Goal: Task Accomplishment & Management: Use online tool/utility

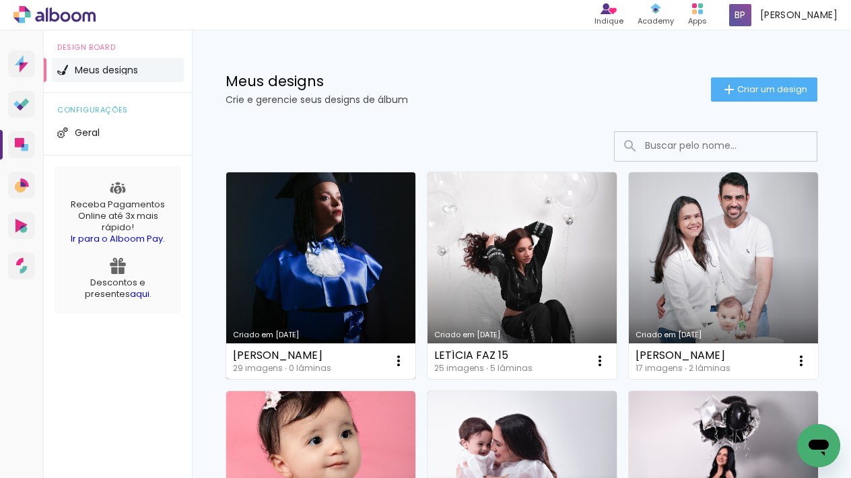
click at [303, 261] on link "Criado em [DATE]" at bounding box center [320, 275] width 189 height 207
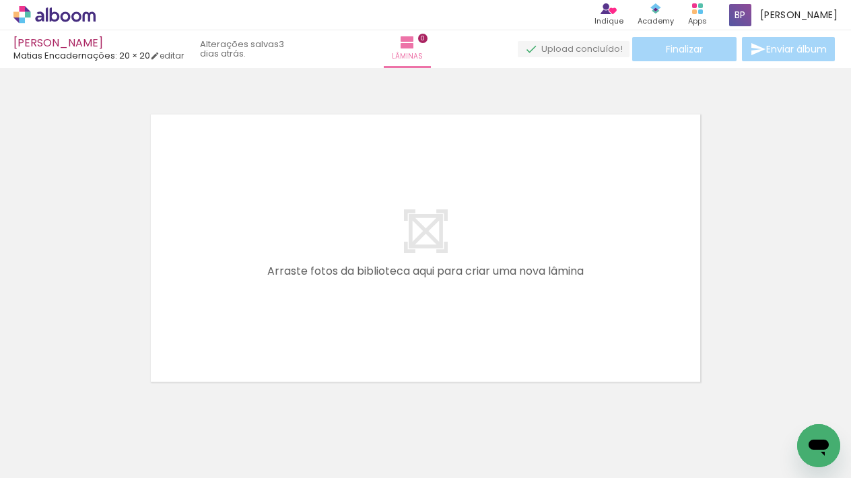
click at [54, 459] on span "Adicionar Fotos" at bounding box center [48, 459] width 40 height 15
click at [0, 0] on input "file" at bounding box center [0, 0] width 0 height 0
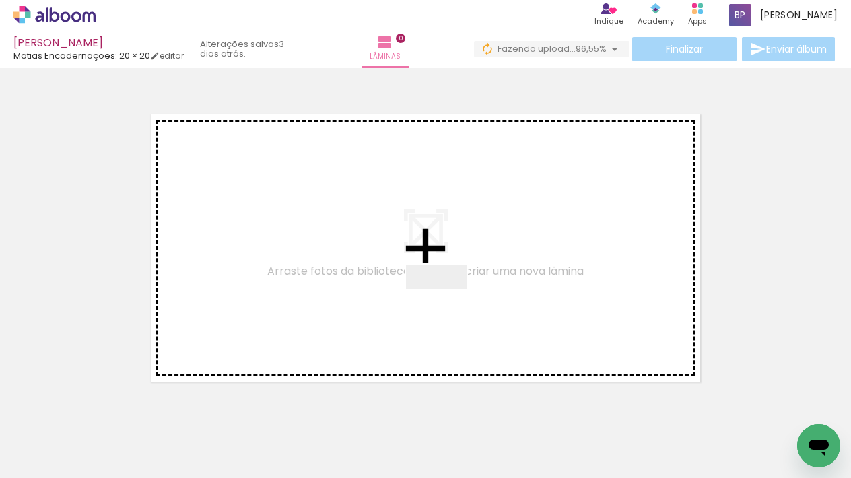
drag, startPoint x: 452, startPoint y: 432, endPoint x: 446, endPoint y: 297, distance: 135.5
click at [446, 297] on quentale-workspace at bounding box center [425, 239] width 851 height 478
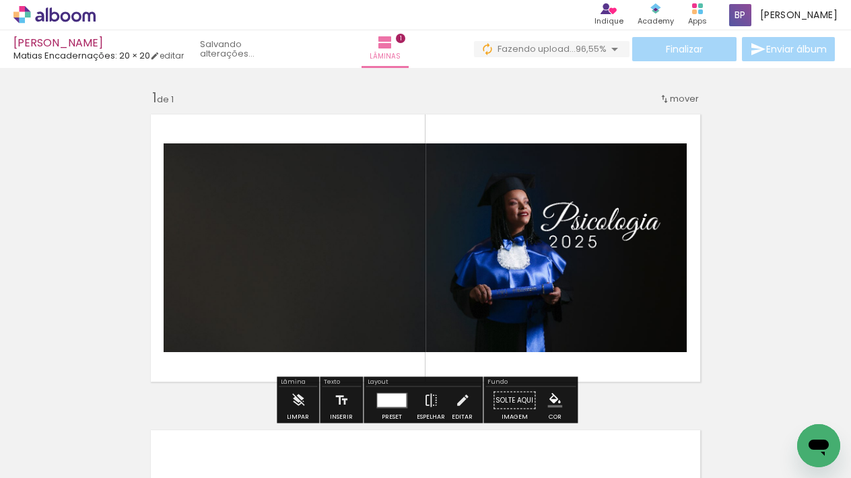
scroll to position [17, 0]
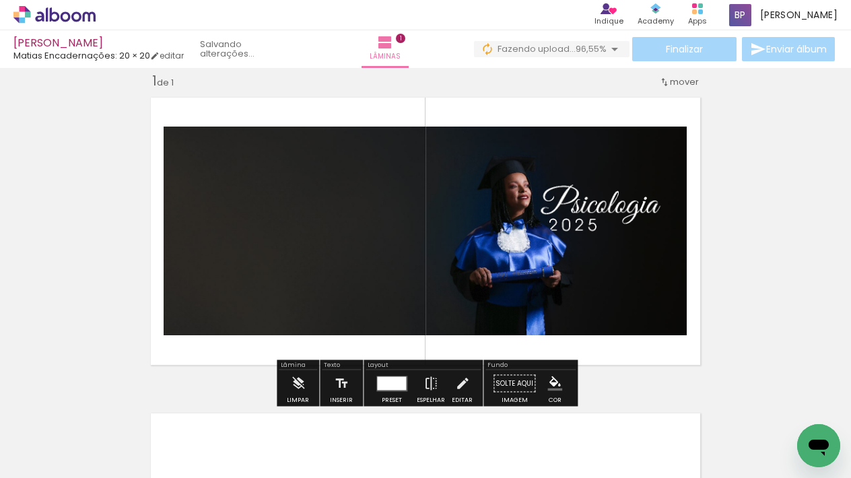
click at [381, 380] on div at bounding box center [391, 382] width 29 height 13
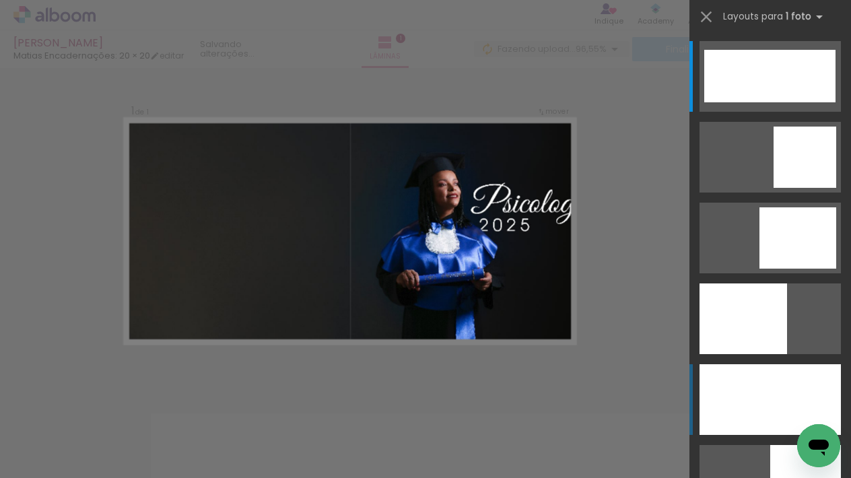
click at [787, 380] on div at bounding box center [770, 399] width 141 height 71
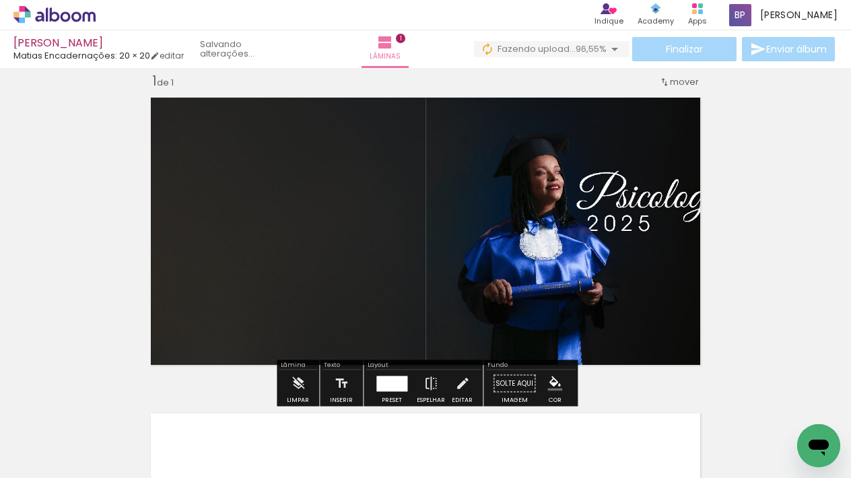
click at [575, 232] on quentale-photo at bounding box center [425, 231] width 564 height 282
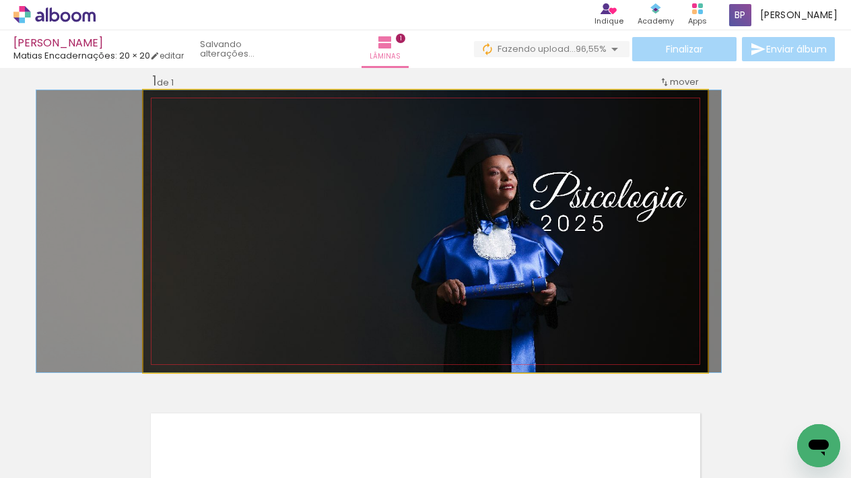
drag, startPoint x: 598, startPoint y: 233, endPoint x: 551, endPoint y: 231, distance: 46.5
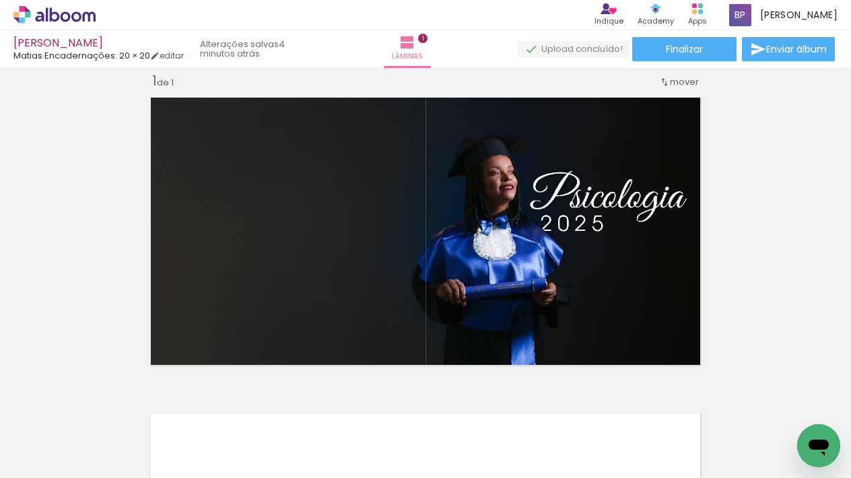
click at [40, 463] on span "Adicionar Fotos" at bounding box center [48, 459] width 40 height 15
click at [0, 0] on input "file" at bounding box center [0, 0] width 0 height 0
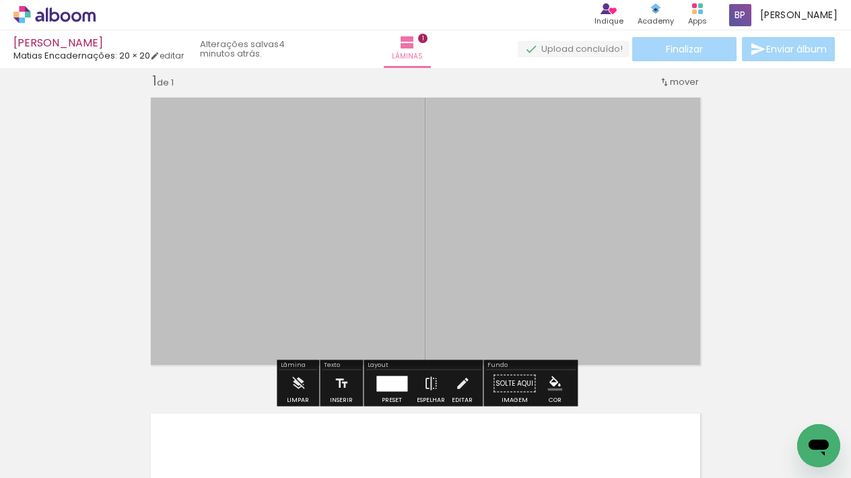
scroll to position [0, 0]
drag, startPoint x: 452, startPoint y: 430, endPoint x: 490, endPoint y: 250, distance: 183.7
click at [454, 252] on quentale-workspace at bounding box center [425, 239] width 851 height 478
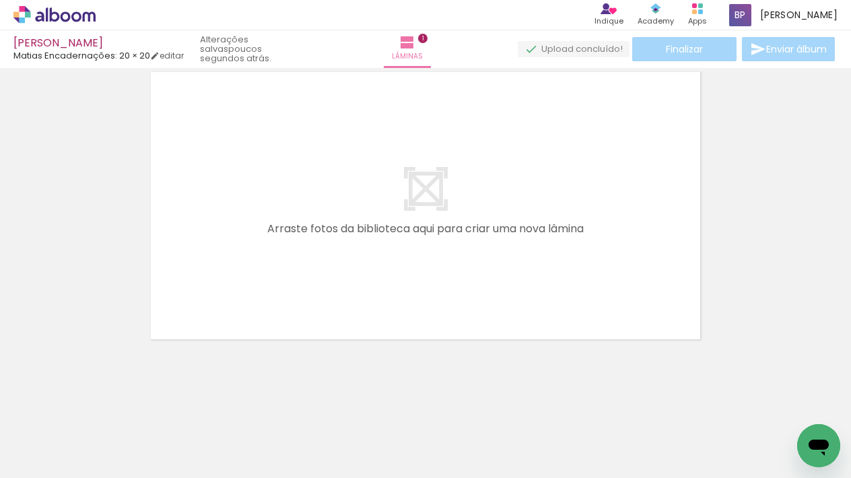
scroll to position [358, 0]
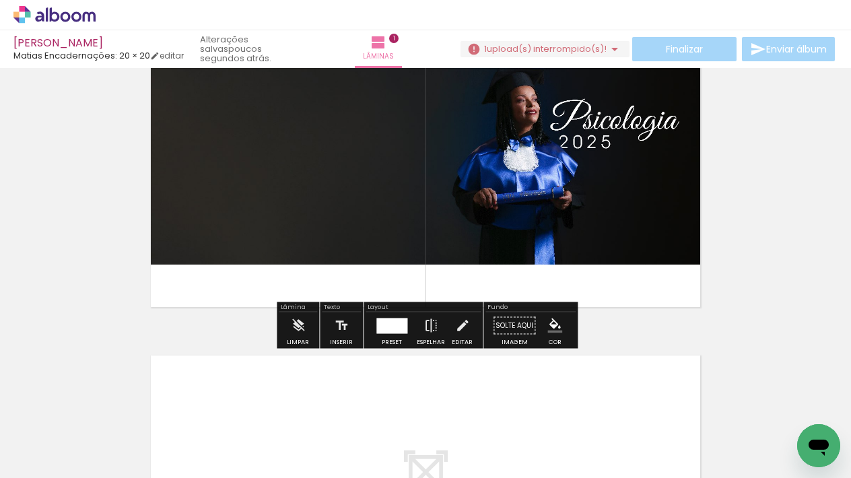
scroll to position [87, 0]
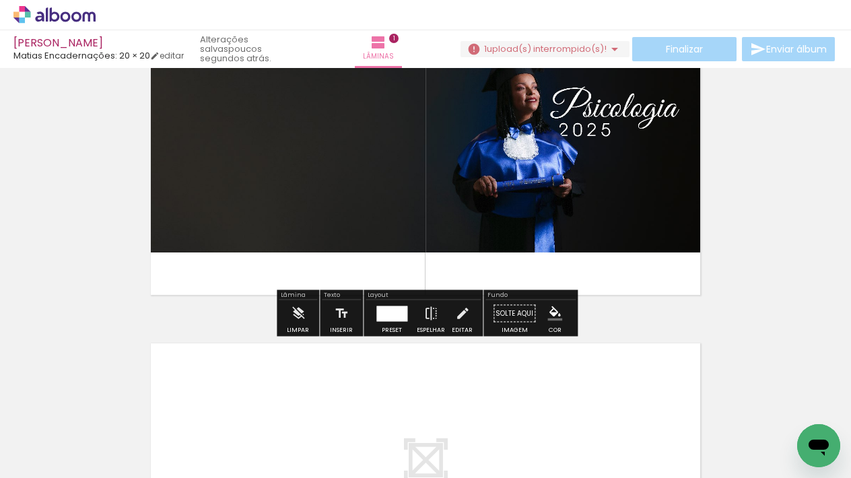
click at [383, 311] on div at bounding box center [391, 313] width 31 height 15
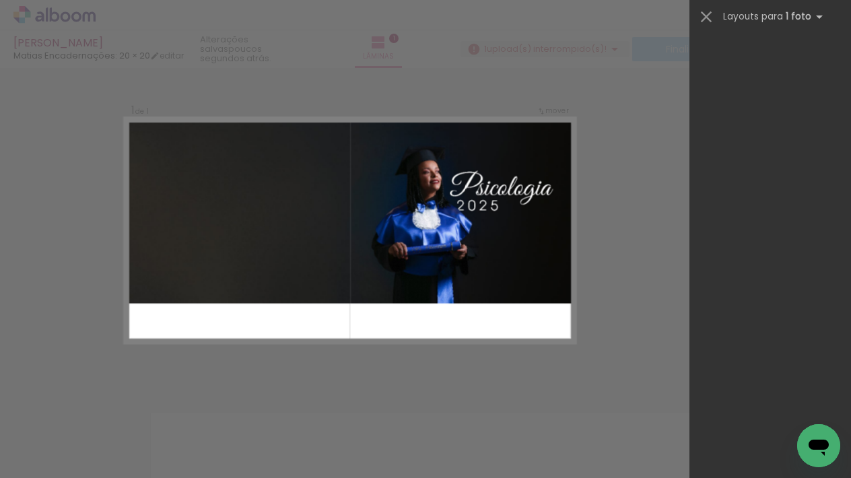
scroll to position [17, 0]
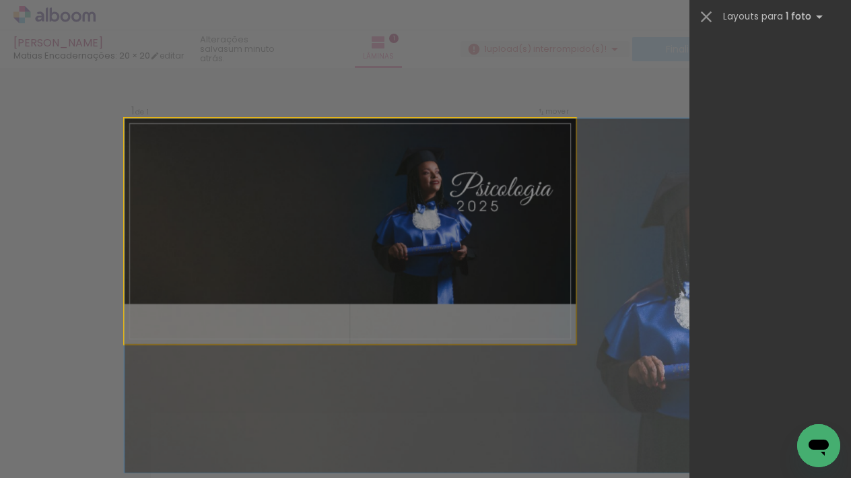
drag, startPoint x: 500, startPoint y: 262, endPoint x: 500, endPoint y: 327, distance: 64.6
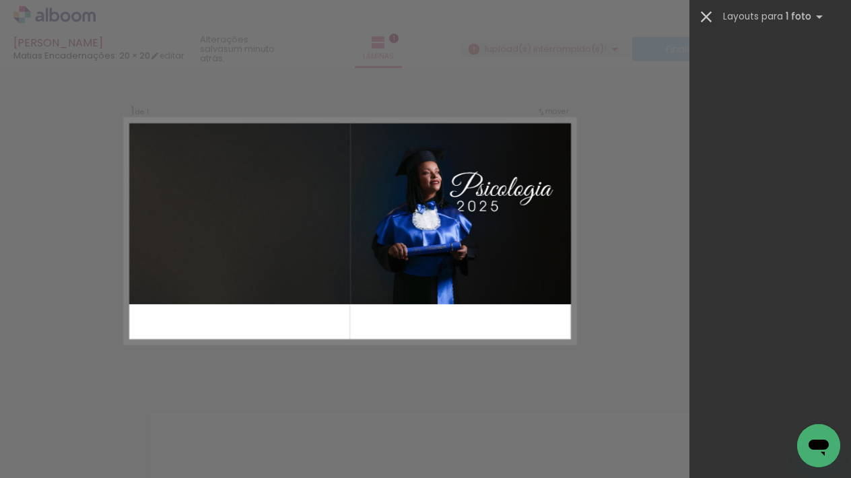
click at [701, 20] on iron-icon at bounding box center [706, 16] width 19 height 19
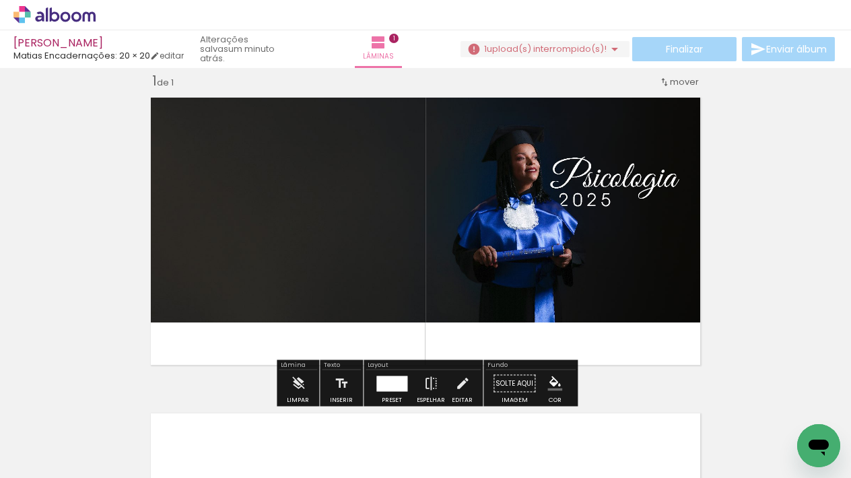
click at [758, 297] on div "Inserir lâmina 1 de 1" at bounding box center [425, 372] width 851 height 632
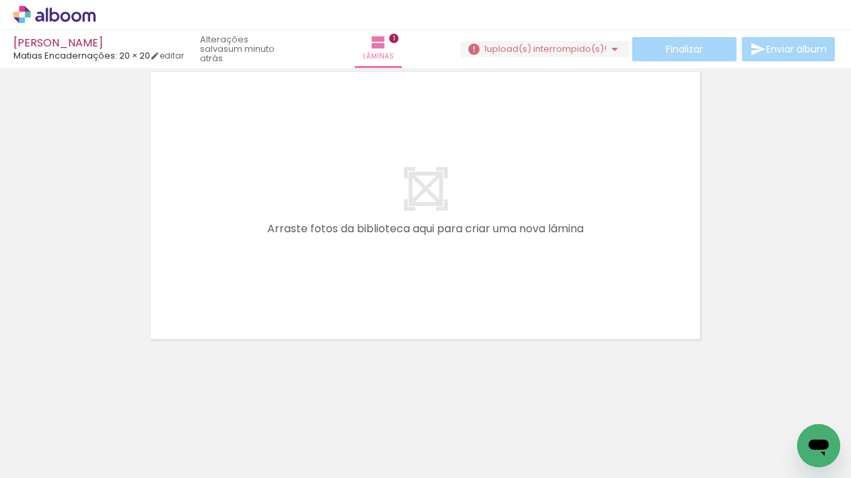
scroll to position [358, 0]
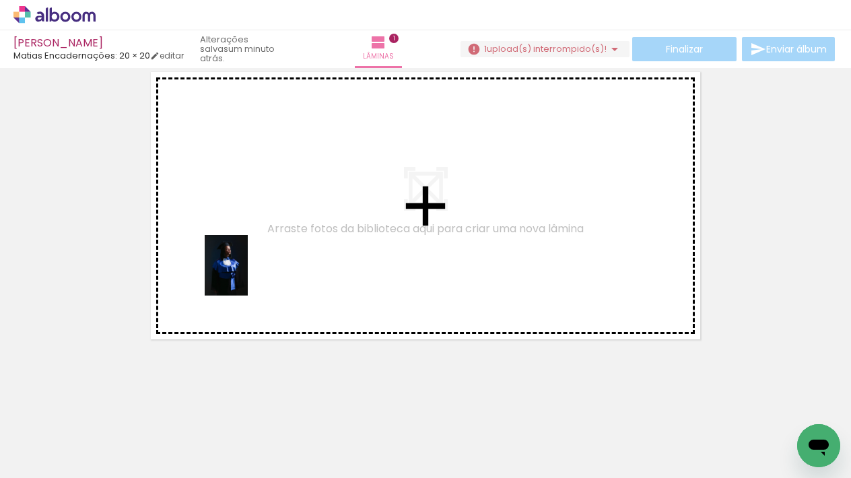
drag, startPoint x: 148, startPoint y: 432, endPoint x: 257, endPoint y: 261, distance: 203.1
click at [257, 261] on quentale-workspace at bounding box center [425, 239] width 851 height 478
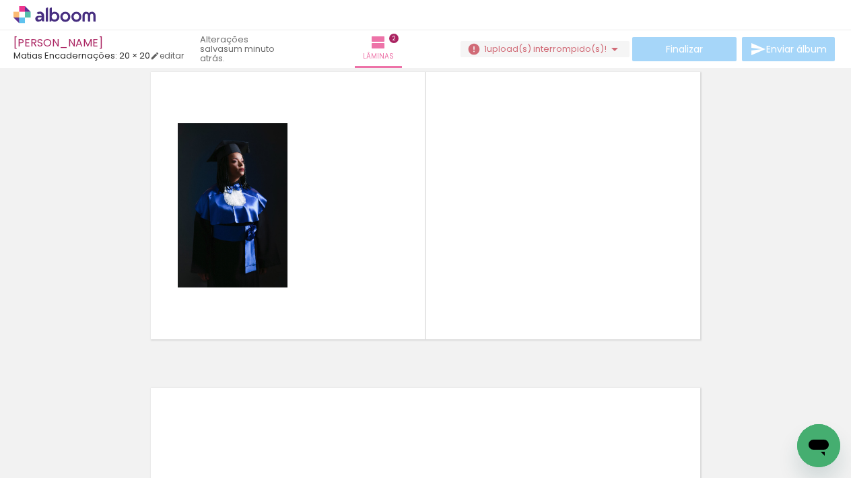
scroll to position [333, 0]
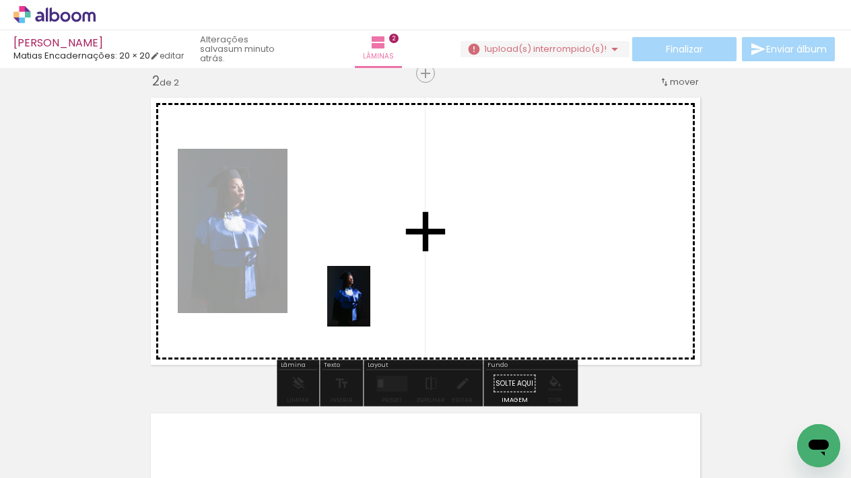
drag, startPoint x: 220, startPoint y: 435, endPoint x: 358, endPoint y: 417, distance: 139.1
click at [368, 306] on quentale-workspace at bounding box center [425, 239] width 851 height 478
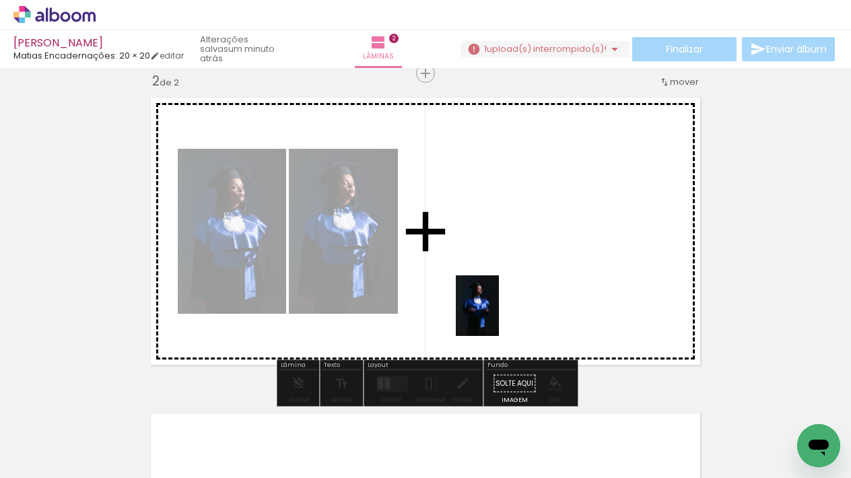
drag, startPoint x: 298, startPoint y: 435, endPoint x: 497, endPoint y: 316, distance: 231.6
click at [497, 316] on quentale-workspace at bounding box center [425, 239] width 851 height 478
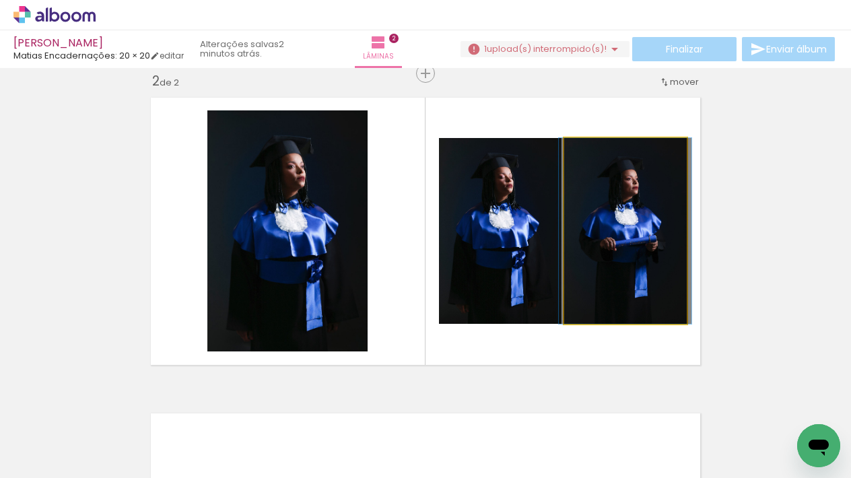
drag, startPoint x: 622, startPoint y: 275, endPoint x: 621, endPoint y: 282, distance: 6.8
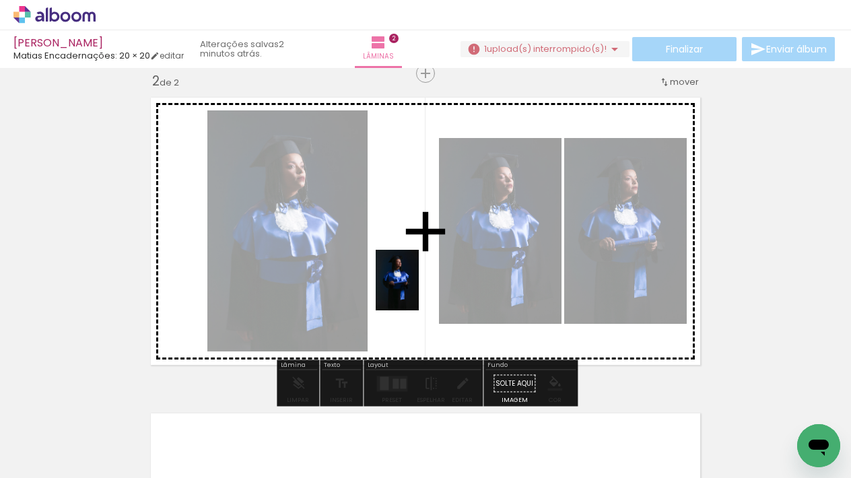
drag, startPoint x: 367, startPoint y: 429, endPoint x: 416, endPoint y: 290, distance: 147.8
click at [416, 290] on quentale-workspace at bounding box center [425, 239] width 851 height 478
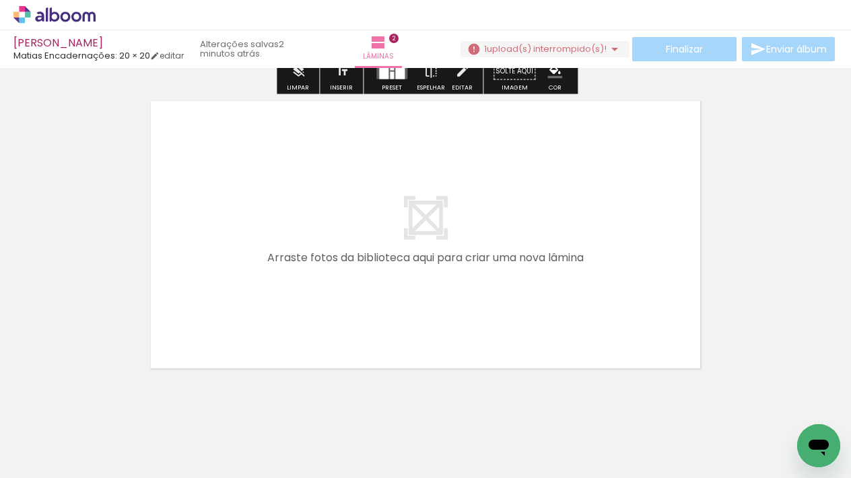
scroll to position [652, 0]
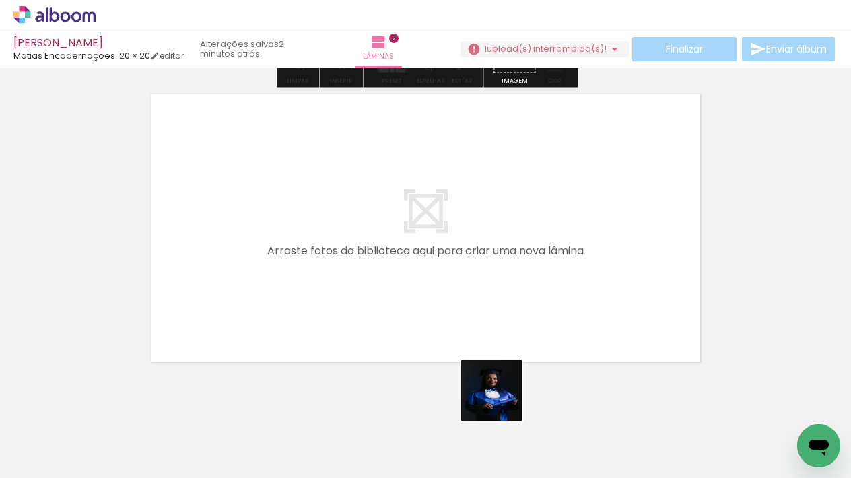
drag, startPoint x: 513, startPoint y: 438, endPoint x: 477, endPoint y: 328, distance: 116.3
click at [477, 328] on quentale-workspace at bounding box center [425, 239] width 851 height 478
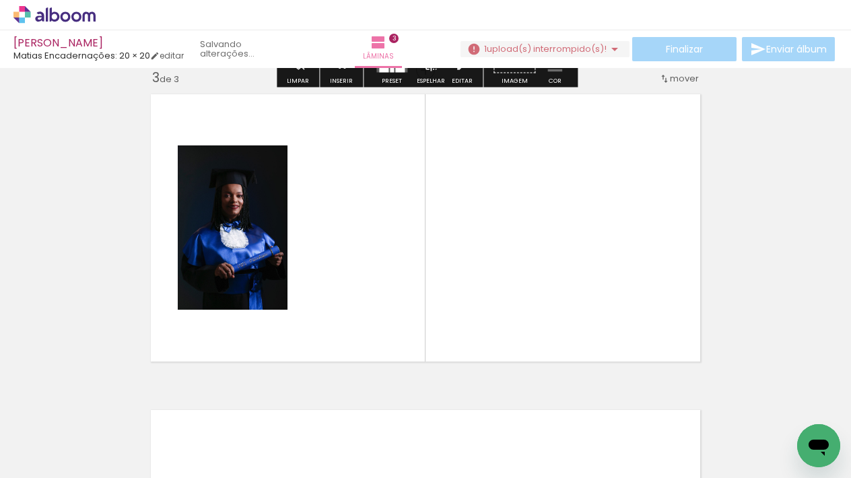
scroll to position [648, 0]
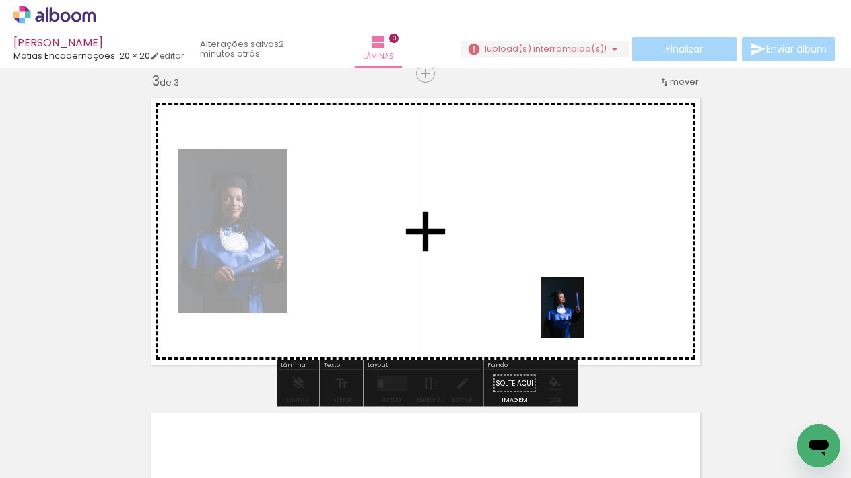
drag, startPoint x: 595, startPoint y: 405, endPoint x: 581, endPoint y: 318, distance: 88.6
click at [581, 318] on quentale-workspace at bounding box center [425, 239] width 851 height 478
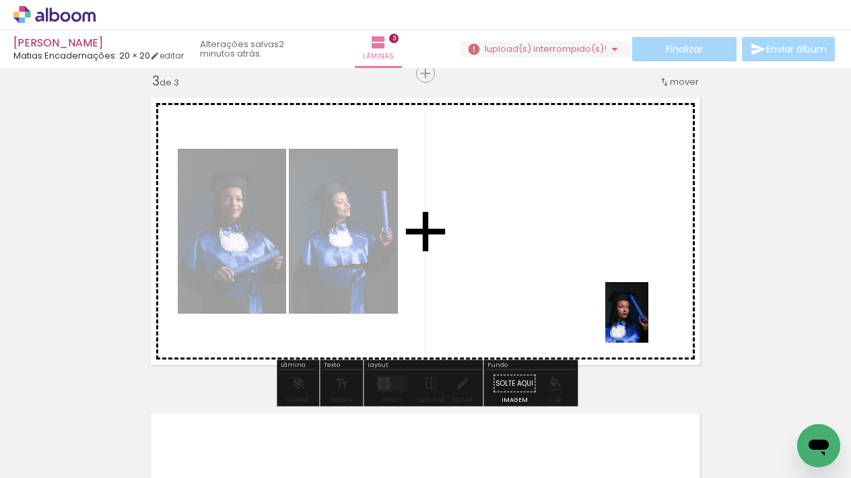
drag, startPoint x: 679, startPoint y: 427, endPoint x: 647, endPoint y: 322, distance: 109.7
click at [647, 322] on quentale-workspace at bounding box center [425, 239] width 851 height 478
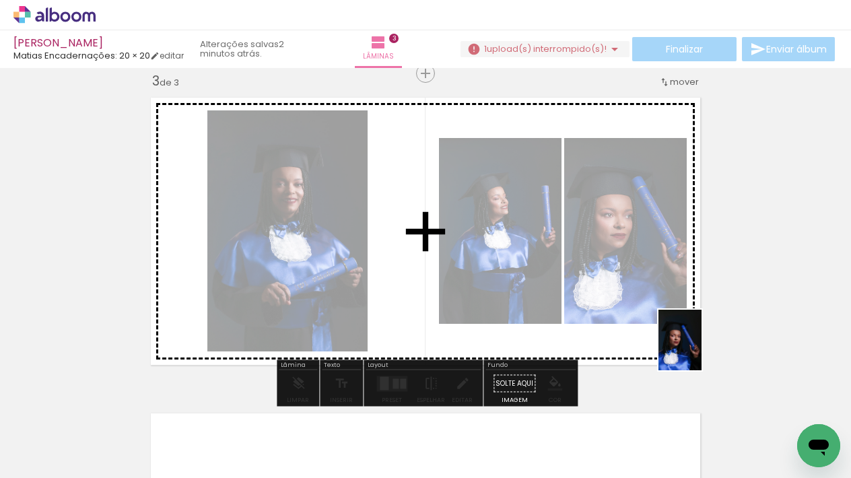
drag, startPoint x: 747, startPoint y: 428, endPoint x: 698, endPoint y: 345, distance: 96.7
click at [698, 345] on quentale-workspace at bounding box center [425, 239] width 851 height 478
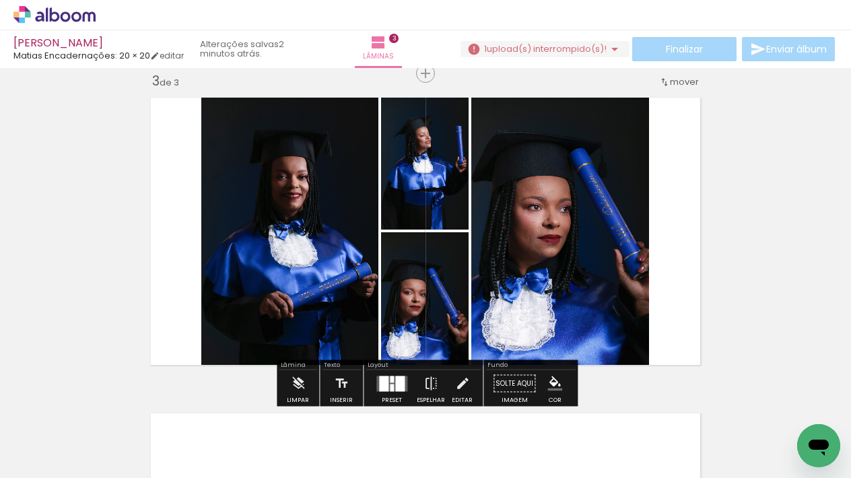
scroll to position [0, 405]
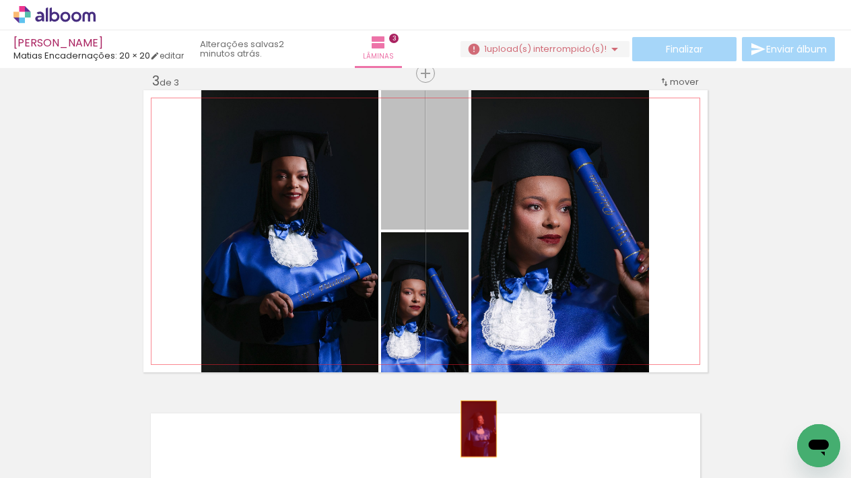
drag, startPoint x: 441, startPoint y: 176, endPoint x: 479, endPoint y: 429, distance: 255.3
click at [479, 429] on quentale-workspace at bounding box center [425, 239] width 851 height 478
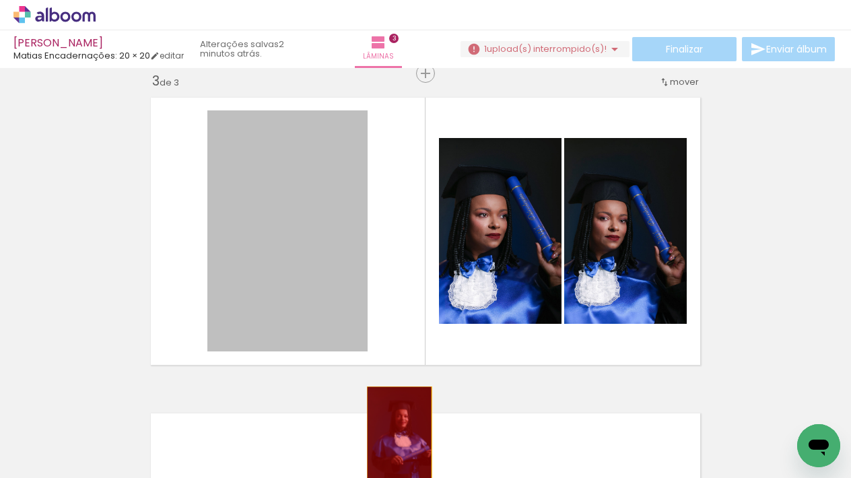
drag, startPoint x: 325, startPoint y: 281, endPoint x: 399, endPoint y: 436, distance: 171.7
click at [399, 436] on quentale-workspace at bounding box center [425, 239] width 851 height 478
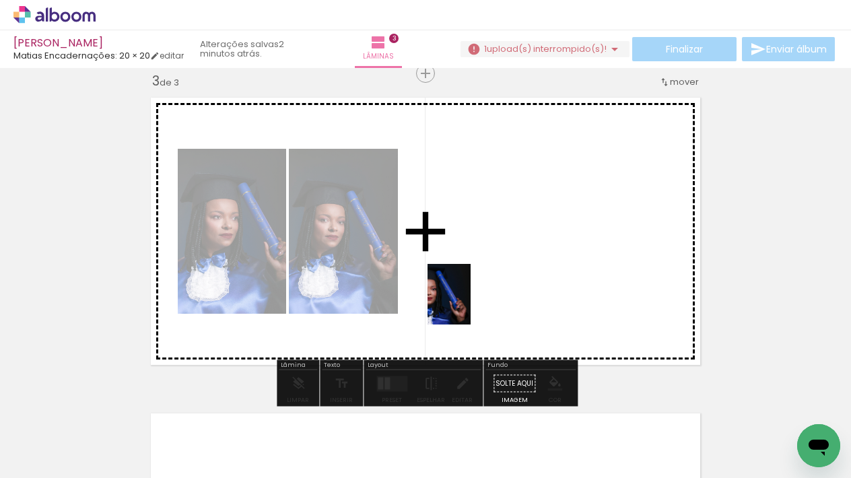
drag, startPoint x: 417, startPoint y: 430, endPoint x: 471, endPoint y: 302, distance: 138.8
click at [471, 302] on quentale-workspace at bounding box center [425, 239] width 851 height 478
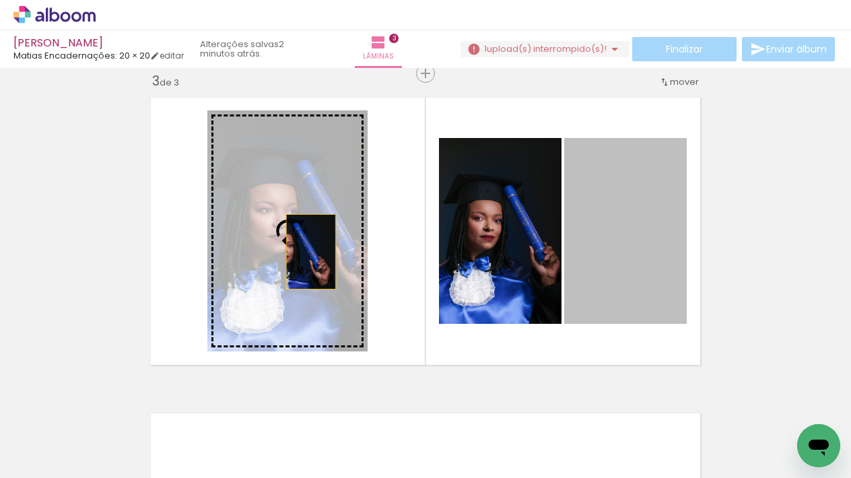
drag, startPoint x: 626, startPoint y: 261, endPoint x: 311, endPoint y: 252, distance: 315.3
click at [0, 0] on slot at bounding box center [0, 0] width 0 height 0
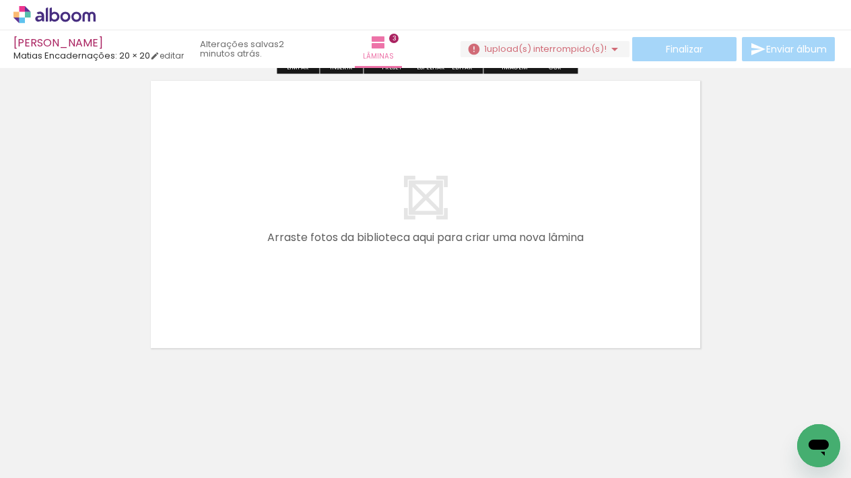
scroll to position [983, 0]
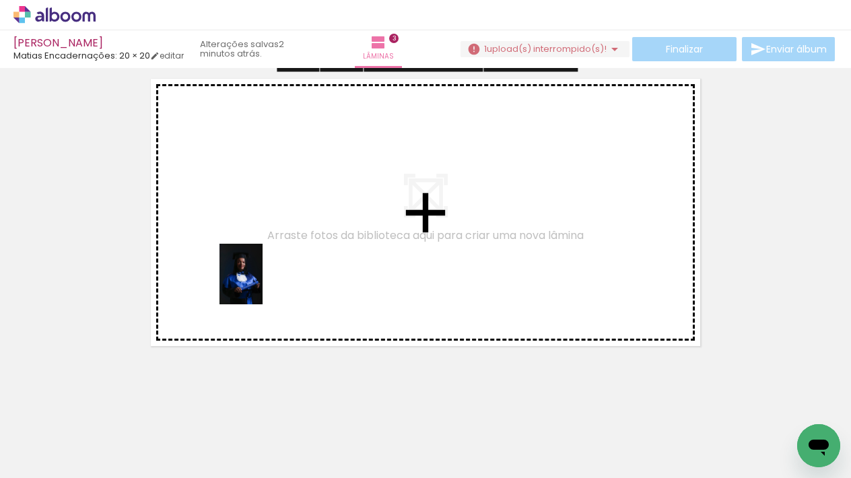
drag, startPoint x: 125, startPoint y: 428, endPoint x: 260, endPoint y: 283, distance: 197.7
click at [260, 283] on quentale-workspace at bounding box center [425, 239] width 851 height 478
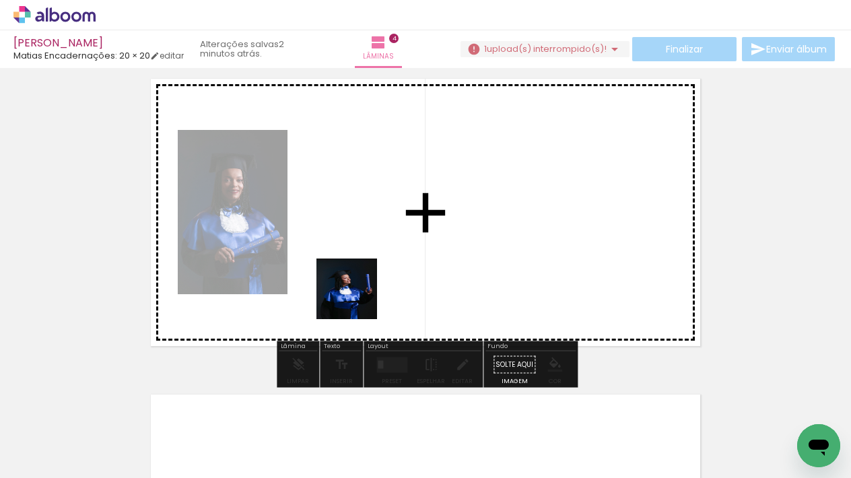
drag, startPoint x: 357, startPoint y: 299, endPoint x: 483, endPoint y: 438, distance: 187.8
click at [362, 296] on quentale-workspace at bounding box center [425, 239] width 851 height 478
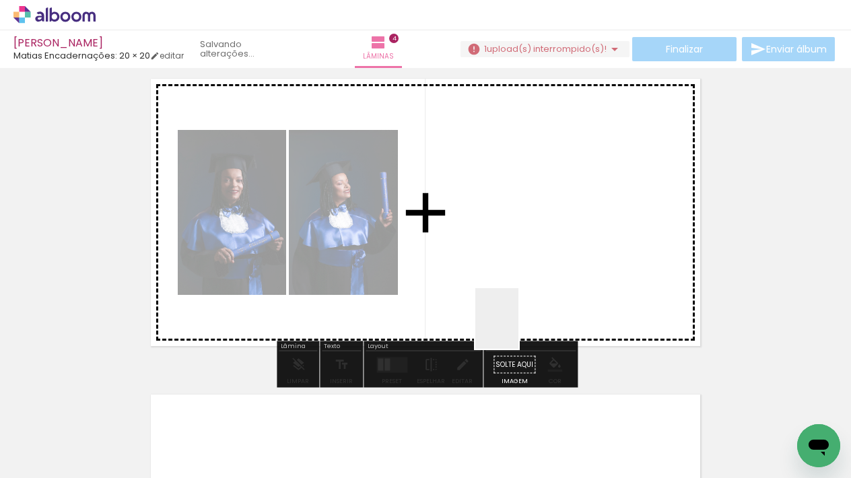
scroll to position [964, 0]
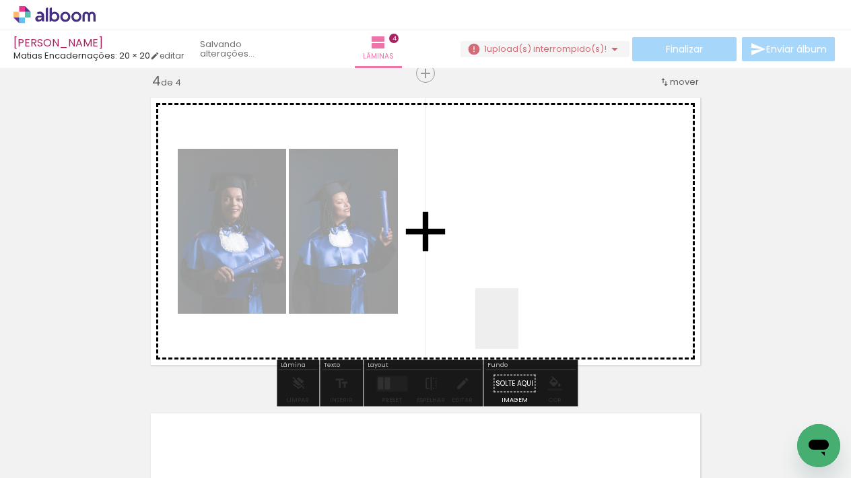
drag, startPoint x: 516, startPoint y: 329, endPoint x: 569, endPoint y: 438, distance: 122.0
click at [518, 320] on quentale-workspace at bounding box center [425, 239] width 851 height 478
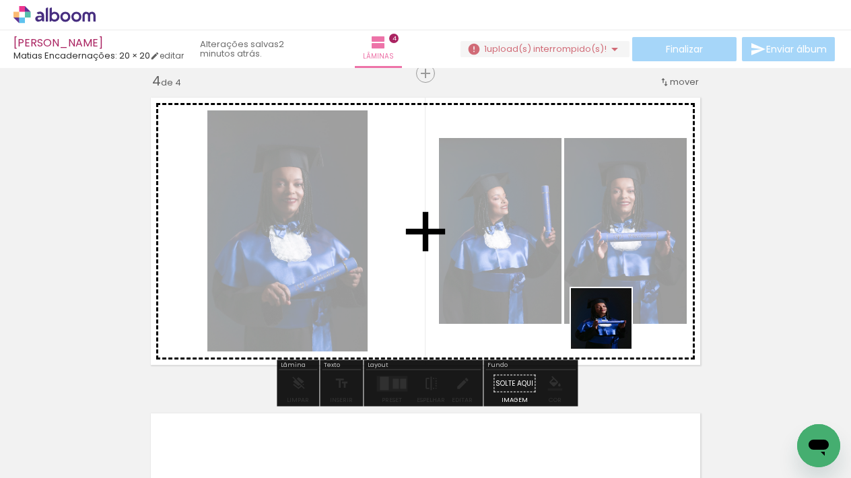
drag, startPoint x: 569, startPoint y: 438, endPoint x: 611, endPoint y: 326, distance: 120.2
click at [611, 326] on quentale-workspace at bounding box center [425, 239] width 851 height 478
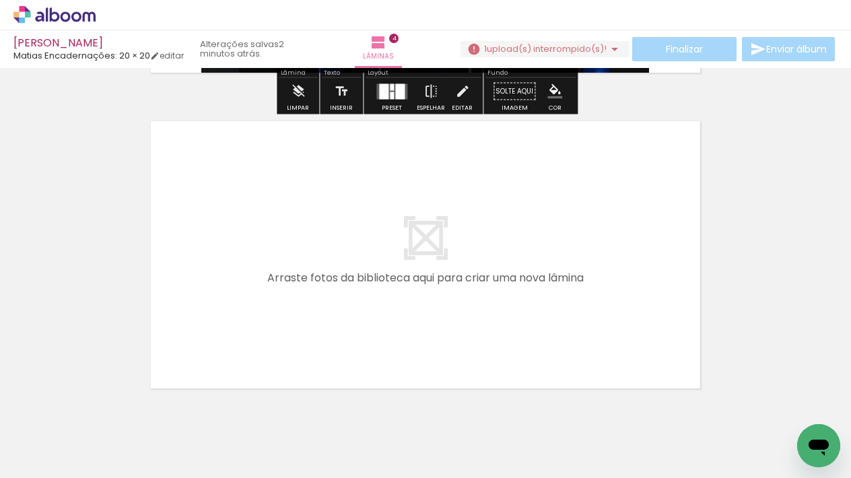
scroll to position [1256, 0]
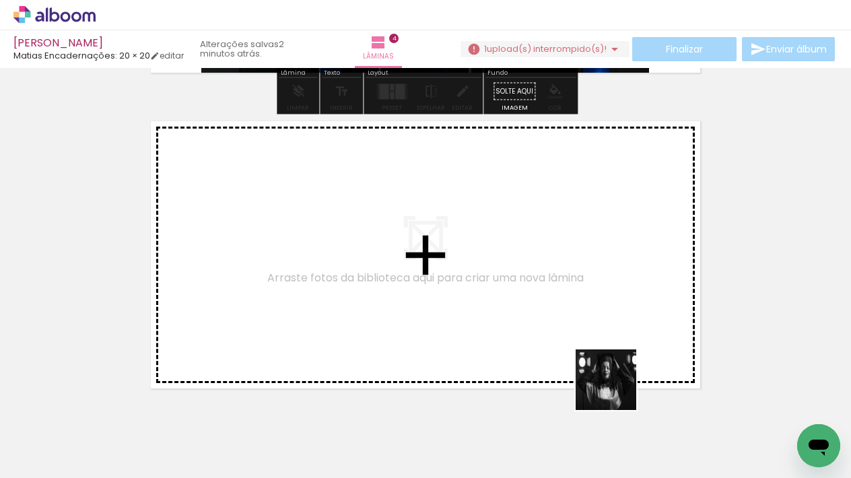
drag, startPoint x: 619, startPoint y: 395, endPoint x: 713, endPoint y: 432, distance: 101.3
click at [588, 332] on quentale-workspace at bounding box center [425, 239] width 851 height 478
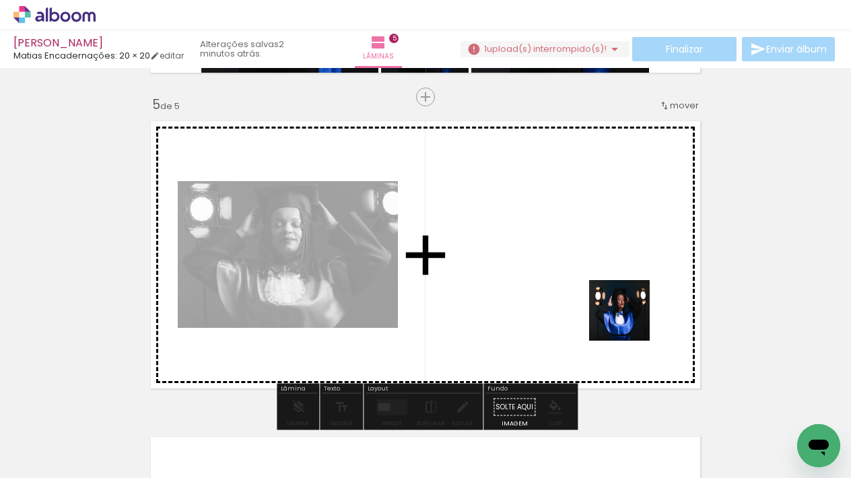
drag, startPoint x: 711, startPoint y: 432, endPoint x: 630, endPoint y: 320, distance: 137.8
click at [630, 320] on quentale-workspace at bounding box center [425, 239] width 851 height 478
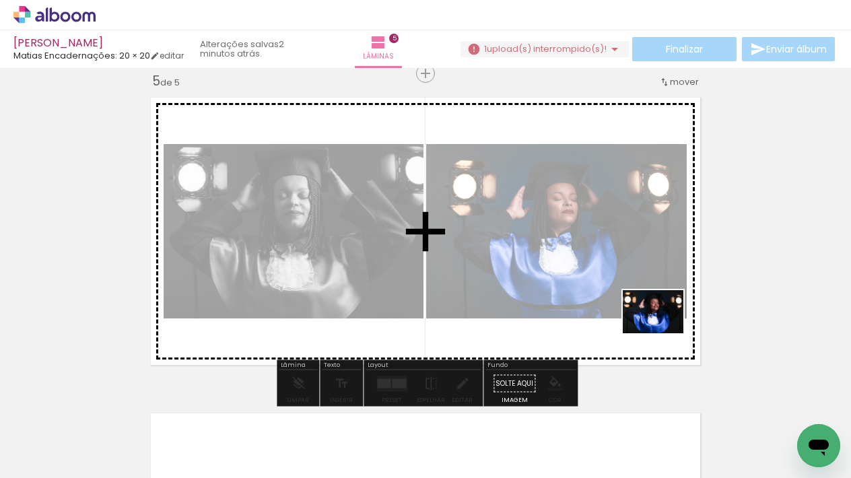
drag, startPoint x: 768, startPoint y: 414, endPoint x: 663, endPoint y: 331, distance: 133.7
click at [663, 331] on quentale-workspace at bounding box center [425, 239] width 851 height 478
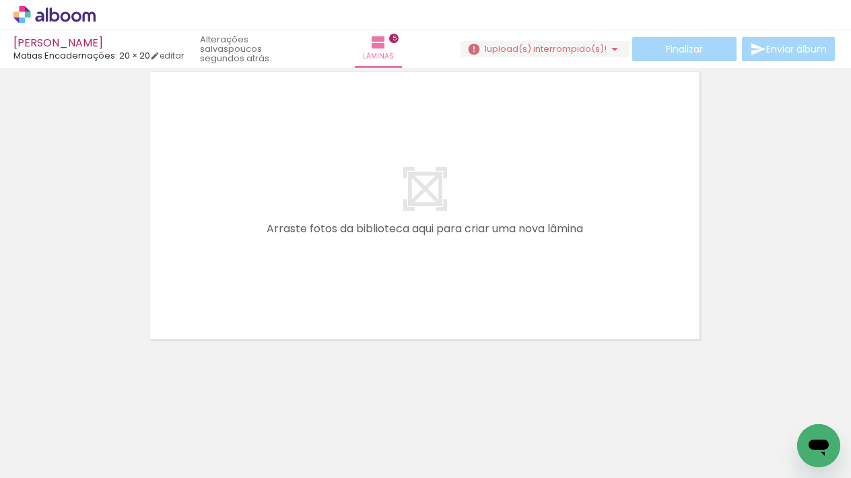
scroll to position [0, 1026]
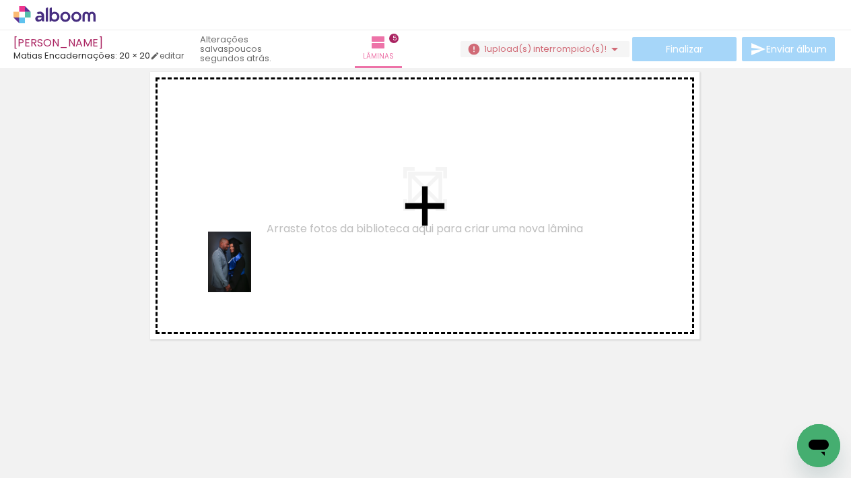
drag, startPoint x: 252, startPoint y: 393, endPoint x: 248, endPoint y: 272, distance: 120.6
click at [248, 272] on quentale-workspace at bounding box center [425, 239] width 851 height 478
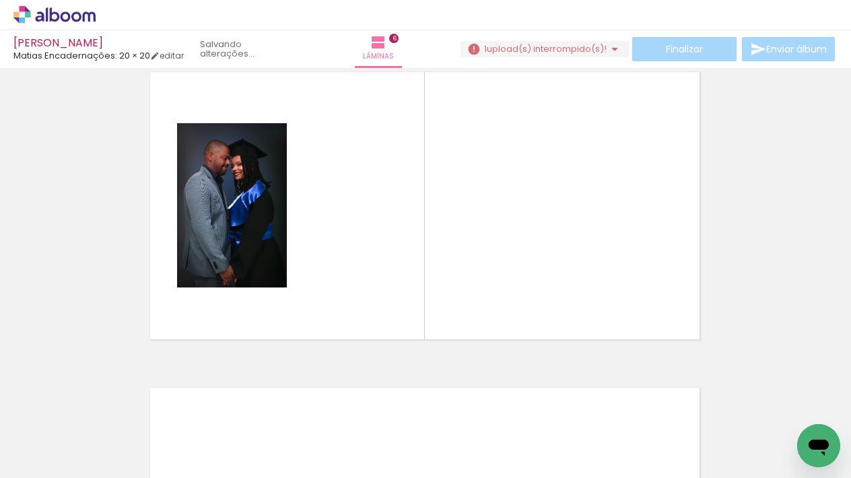
scroll to position [1596, 1]
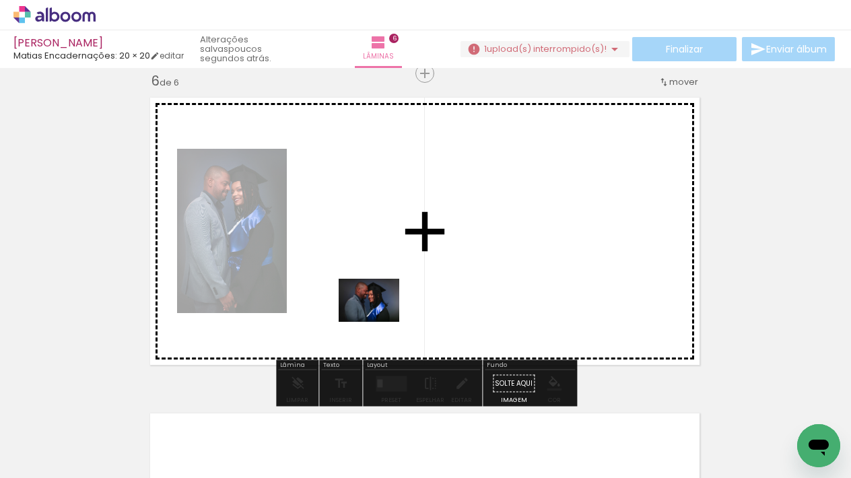
drag, startPoint x: 347, startPoint y: 395, endPoint x: 569, endPoint y: 343, distance: 228.2
click at [380, 318] on quentale-workspace at bounding box center [425, 239] width 851 height 478
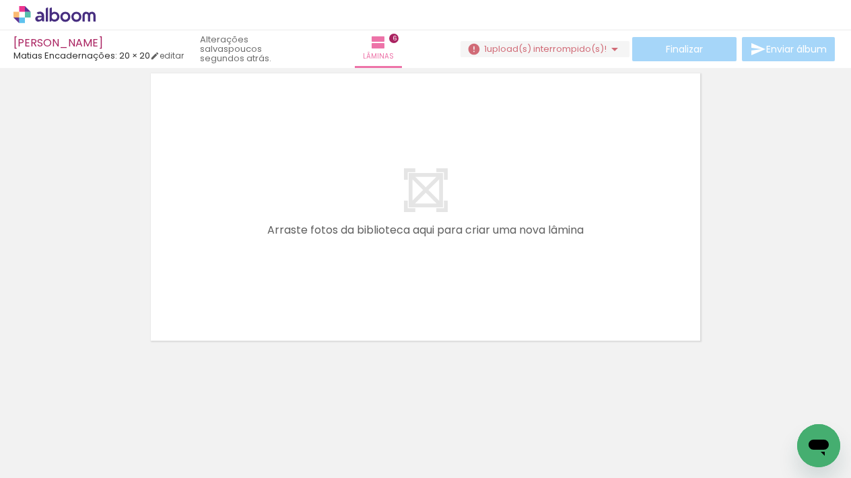
scroll to position [1936, 0]
drag, startPoint x: 405, startPoint y: 436, endPoint x: 381, endPoint y: 329, distance: 109.8
click at [381, 329] on quentale-workspace at bounding box center [425, 239] width 851 height 478
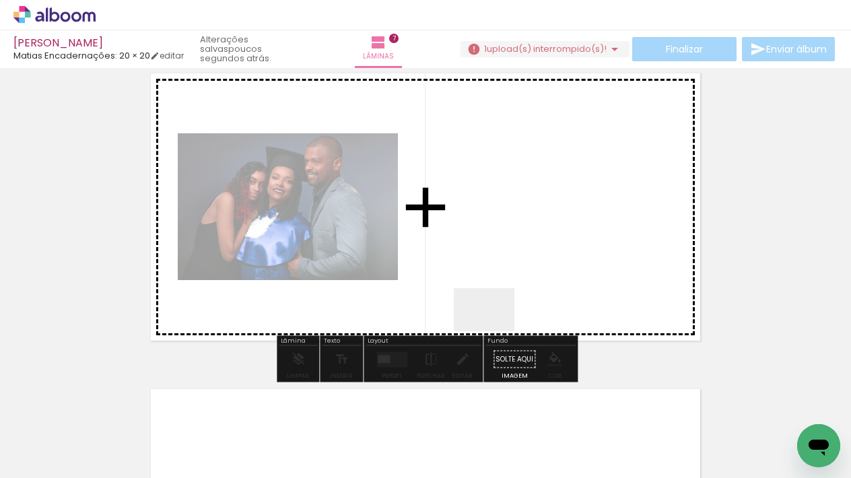
scroll to position [1912, 0]
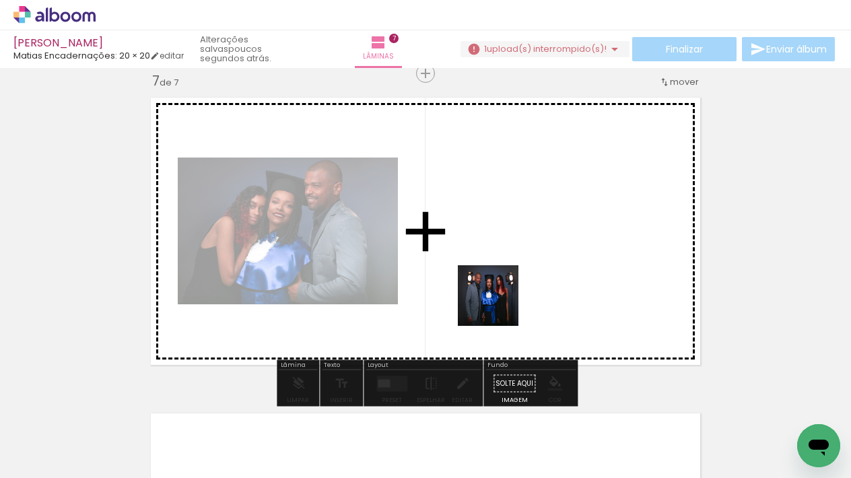
drag, startPoint x: 494, startPoint y: 329, endPoint x: 498, endPoint y: 306, distance: 23.2
click at [498, 306] on quentale-workspace at bounding box center [425, 239] width 851 height 478
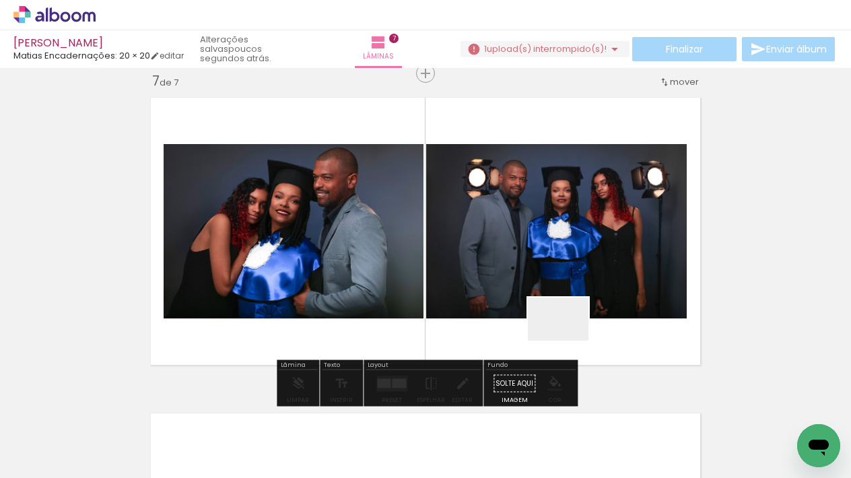
drag, startPoint x: 556, startPoint y: 428, endPoint x: 573, endPoint y: 308, distance: 121.0
click at [573, 308] on quentale-workspace at bounding box center [425, 239] width 851 height 478
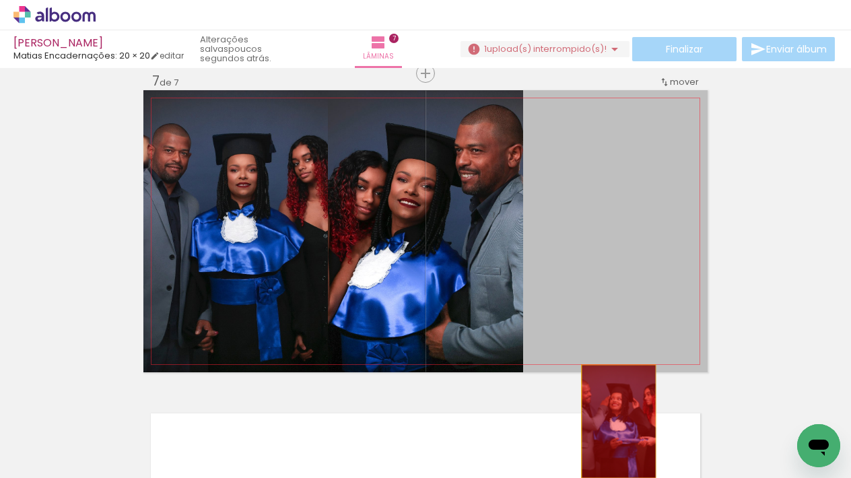
drag, startPoint x: 622, startPoint y: 272, endPoint x: 619, endPoint y: 421, distance: 149.5
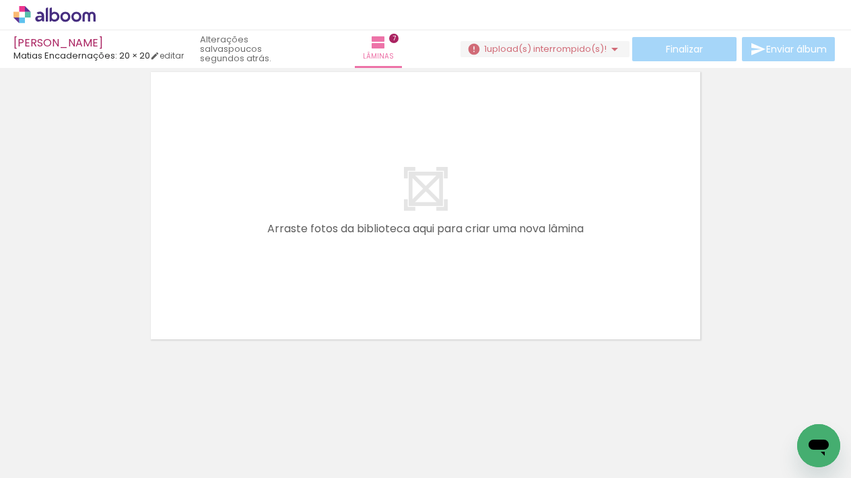
scroll to position [2253, 0]
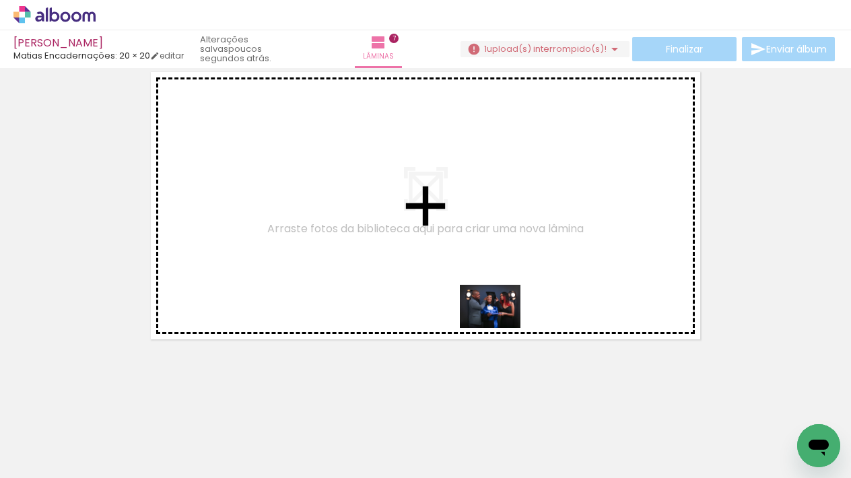
drag, startPoint x: 548, startPoint y: 431, endPoint x: 500, endPoint y: 325, distance: 116.0
click at [500, 325] on quentale-workspace at bounding box center [425, 239] width 851 height 478
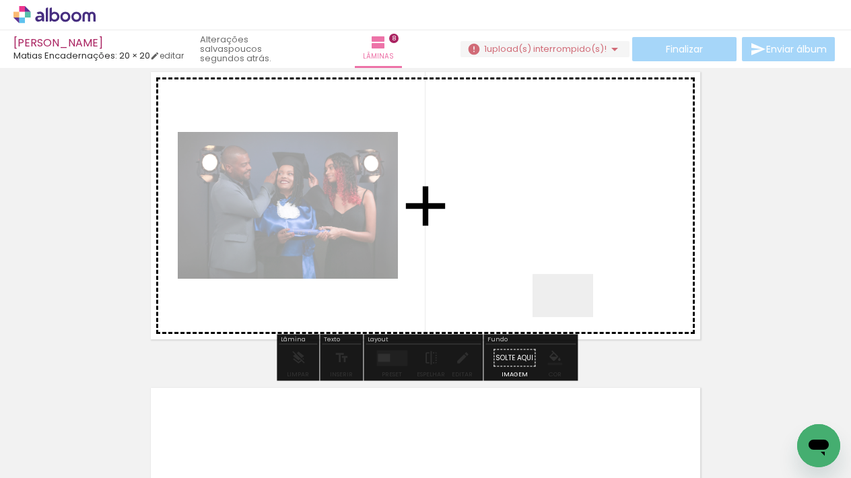
drag, startPoint x: 633, startPoint y: 440, endPoint x: 571, endPoint y: 303, distance: 150.1
click at [571, 303] on quentale-workspace at bounding box center [425, 239] width 851 height 478
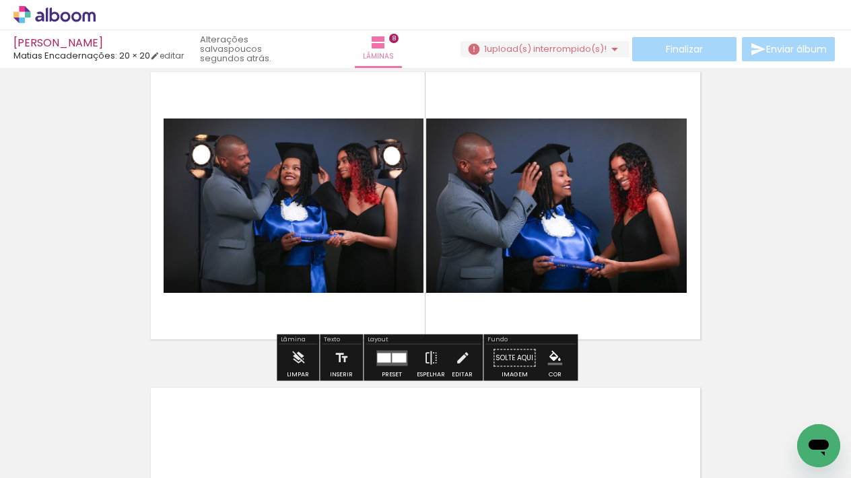
scroll to position [2227, 0]
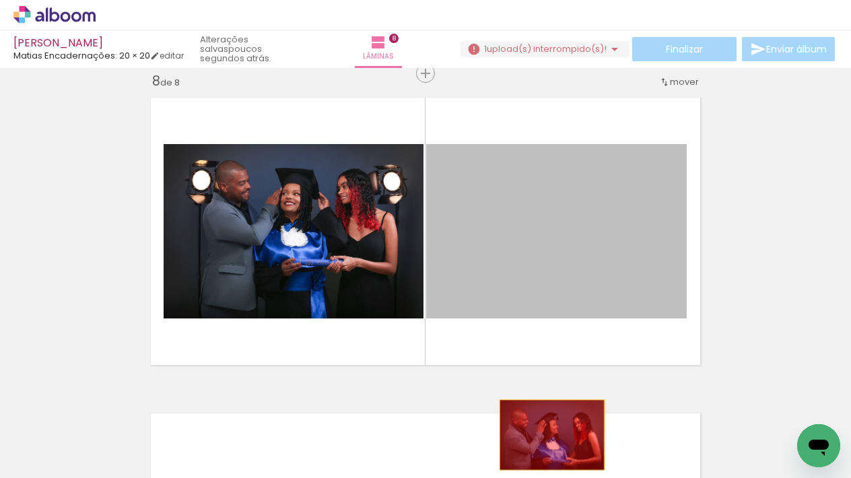
drag, startPoint x: 576, startPoint y: 265, endPoint x: 552, endPoint y: 434, distance: 171.4
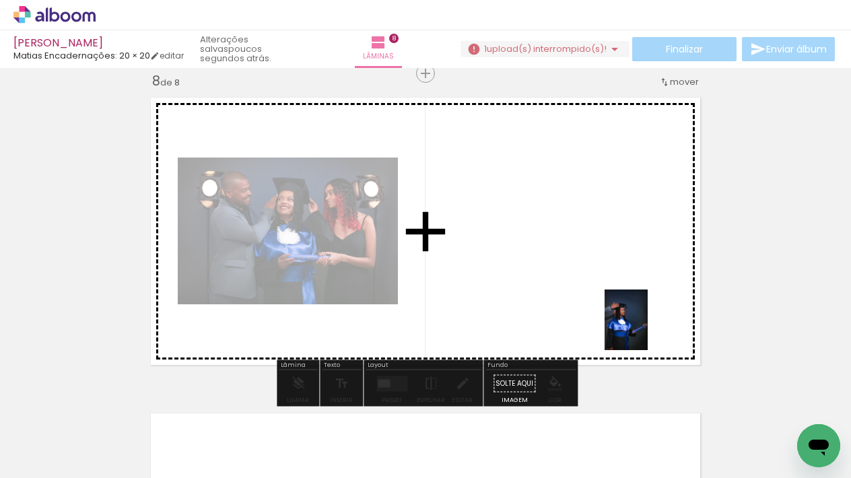
drag, startPoint x: 704, startPoint y: 437, endPoint x: 711, endPoint y: 349, distance: 88.5
click at [633, 312] on quentale-workspace at bounding box center [425, 239] width 851 height 478
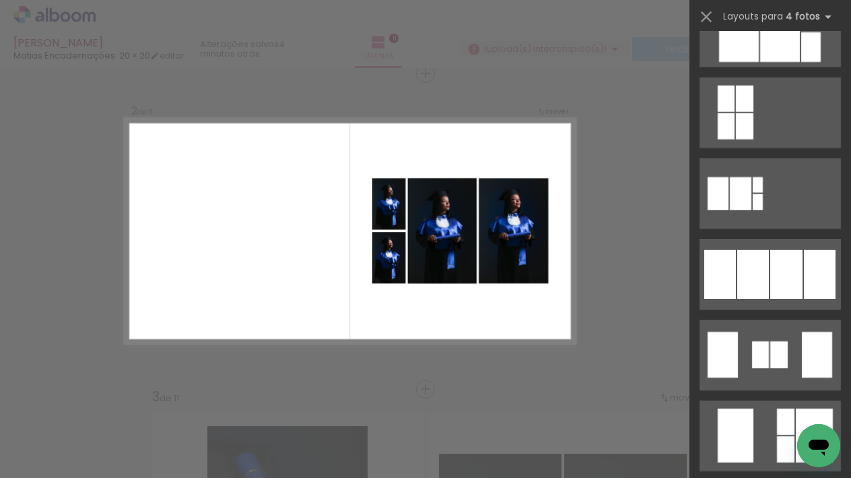
scroll to position [772, 0]
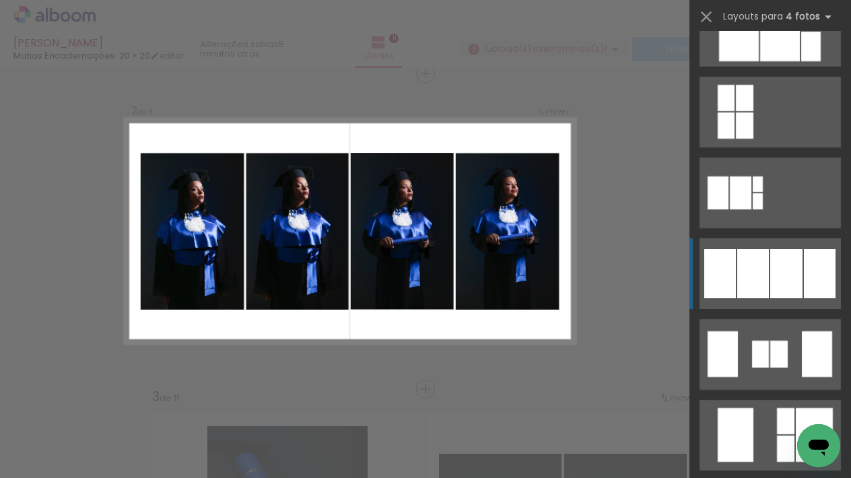
click at [783, 291] on div at bounding box center [786, 273] width 32 height 49
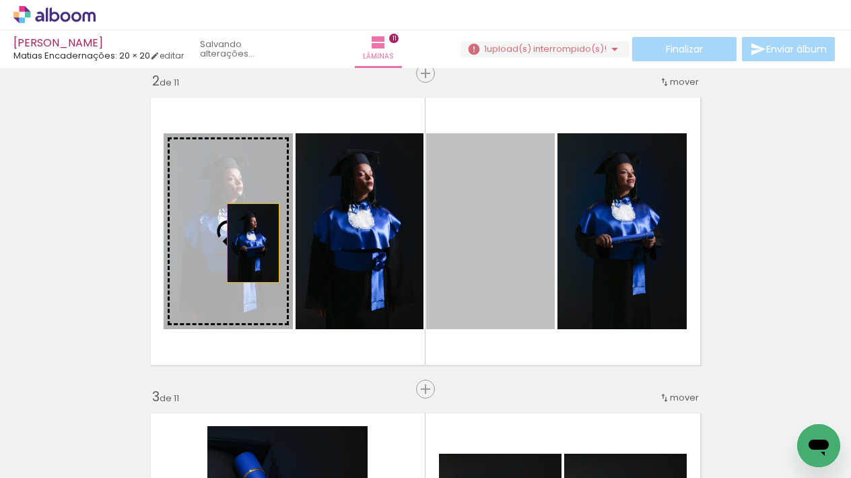
drag, startPoint x: 500, startPoint y: 260, endPoint x: 251, endPoint y: 243, distance: 249.7
click at [0, 0] on slot at bounding box center [0, 0] width 0 height 0
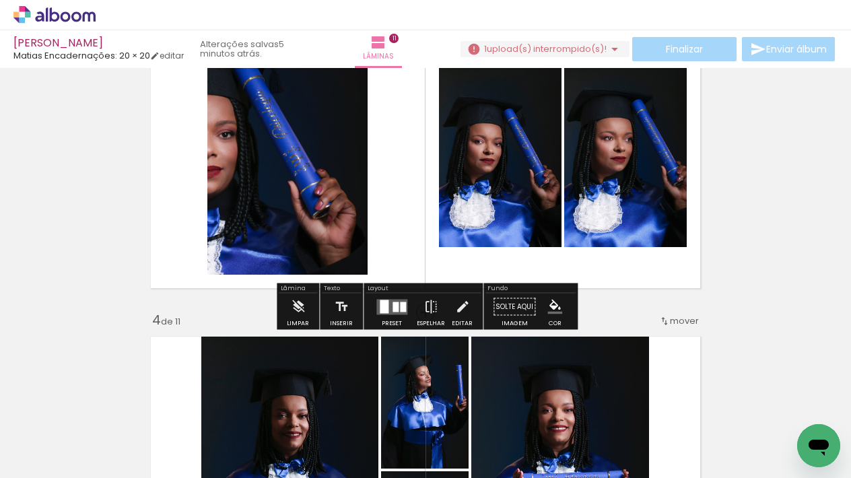
scroll to position [739, 0]
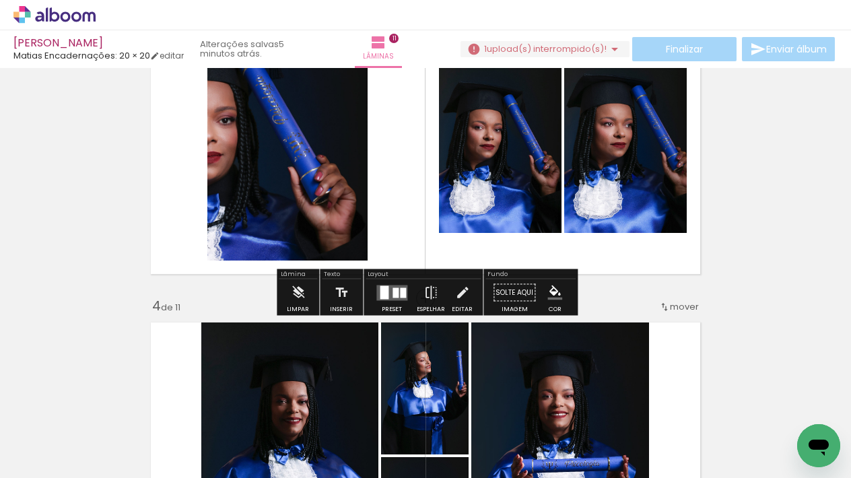
click at [387, 297] on quentale-layouter at bounding box center [391, 292] width 31 height 15
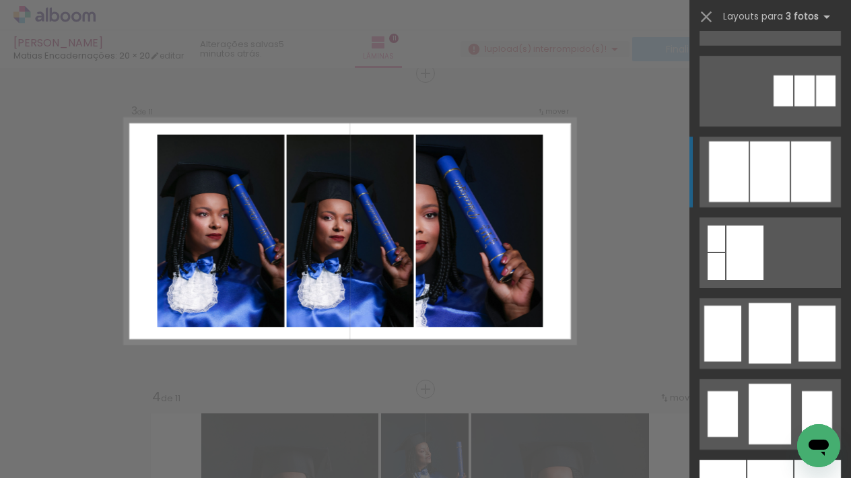
scroll to position [815, 0]
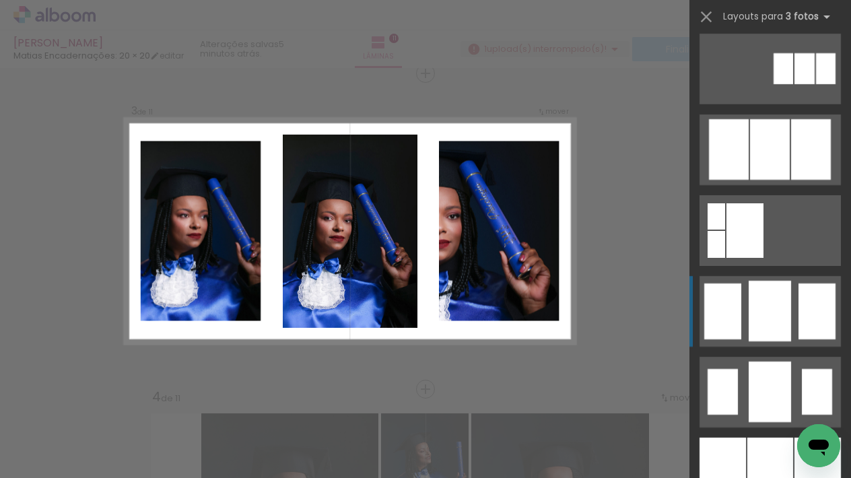
click at [789, 331] on div at bounding box center [770, 311] width 42 height 61
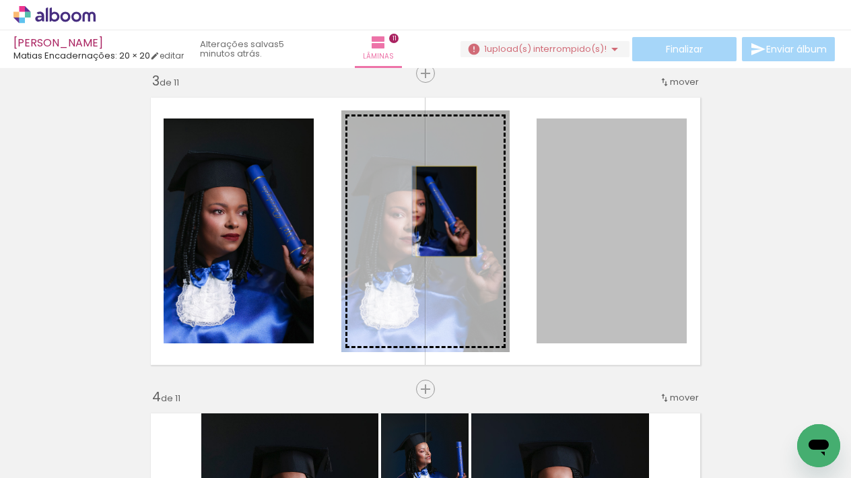
drag, startPoint x: 601, startPoint y: 212, endPoint x: 289, endPoint y: 269, distance: 316.8
click at [0, 0] on slot at bounding box center [0, 0] width 0 height 0
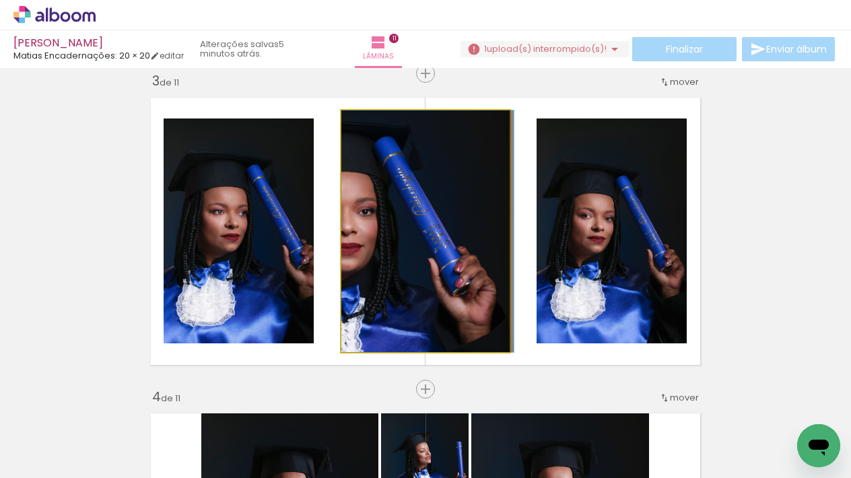
drag, startPoint x: 426, startPoint y: 260, endPoint x: 510, endPoint y: 252, distance: 84.5
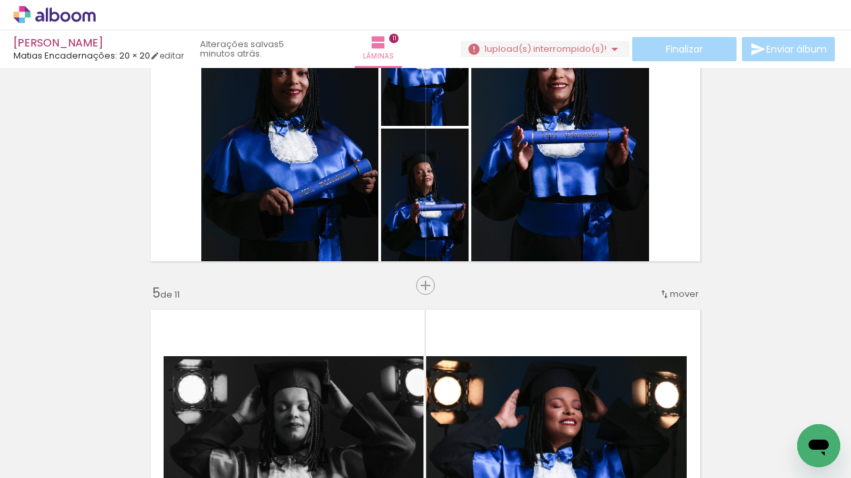
scroll to position [1095, 0]
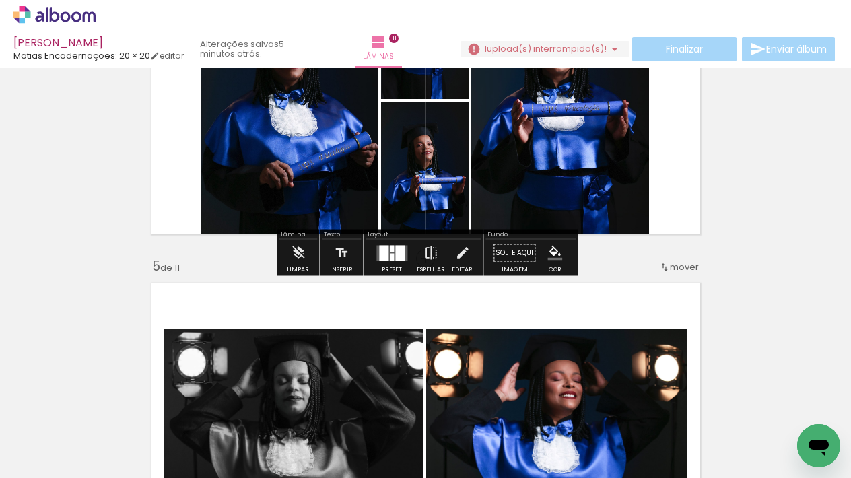
click at [386, 254] on quentale-layouter at bounding box center [391, 252] width 31 height 15
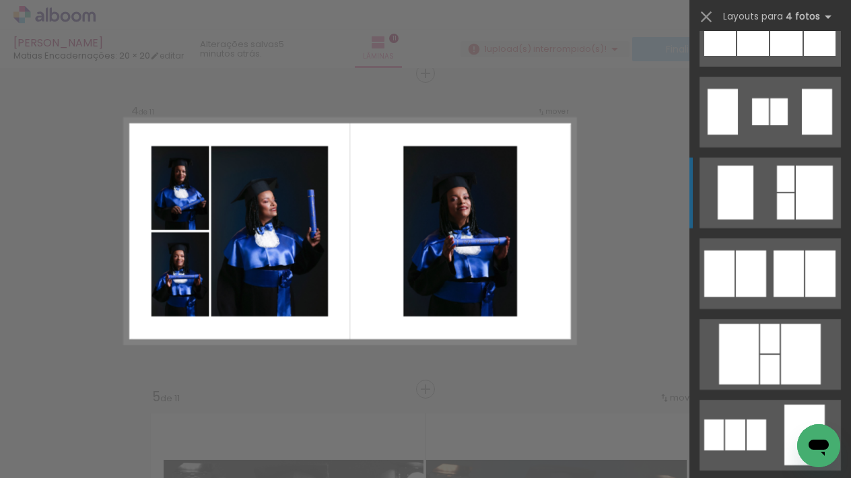
scroll to position [1040, 0]
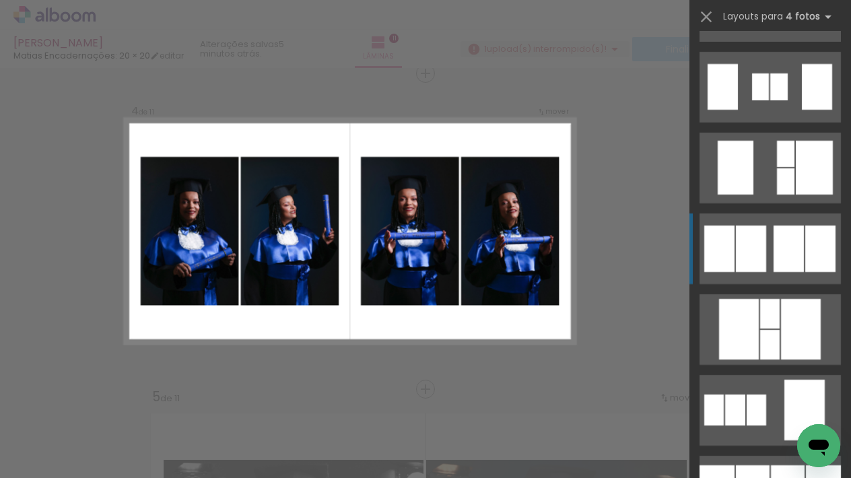
click at [795, 270] on div at bounding box center [789, 249] width 30 height 46
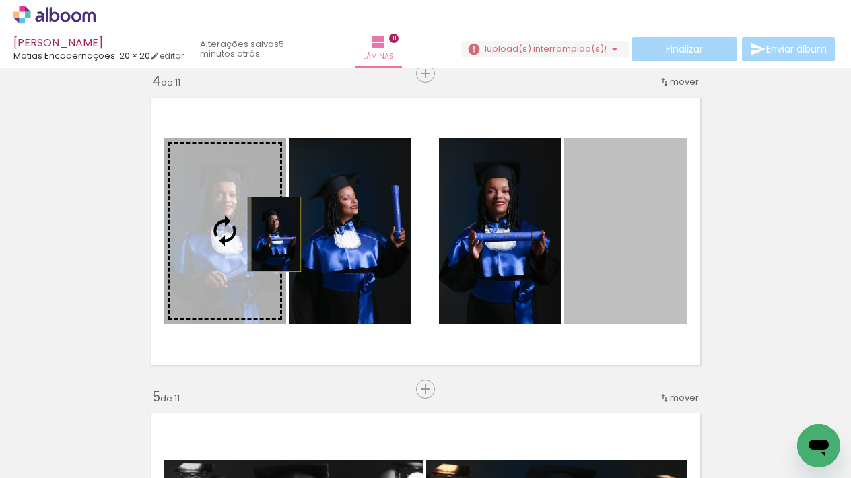
drag, startPoint x: 649, startPoint y: 239, endPoint x: 230, endPoint y: 233, distance: 418.8
click at [0, 0] on slot at bounding box center [0, 0] width 0 height 0
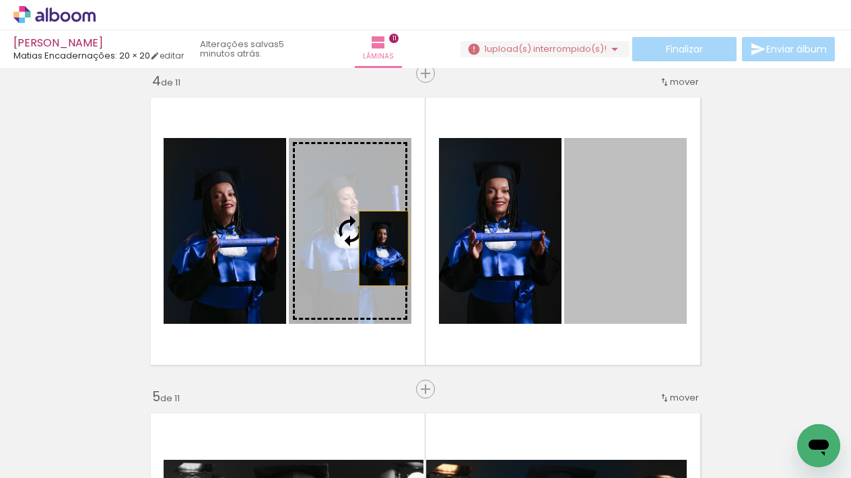
drag, startPoint x: 643, startPoint y: 268, endPoint x: 572, endPoint y: 240, distance: 76.1
click at [0, 0] on slot at bounding box center [0, 0] width 0 height 0
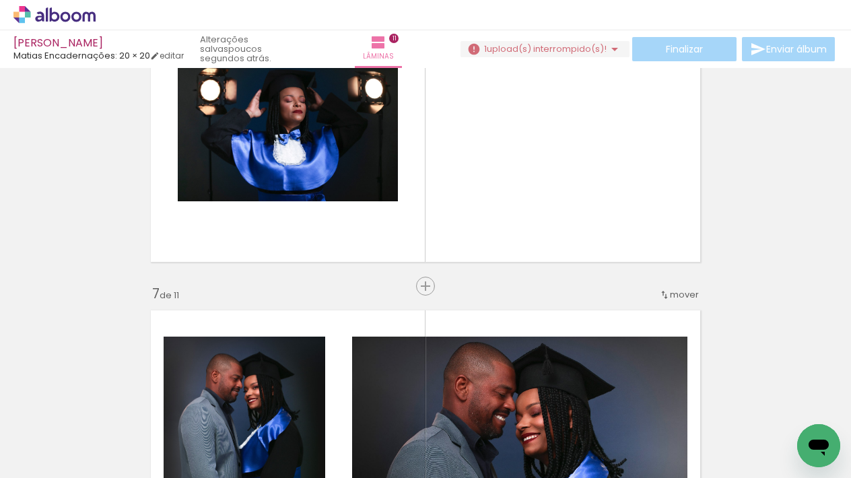
scroll to position [1709, 0]
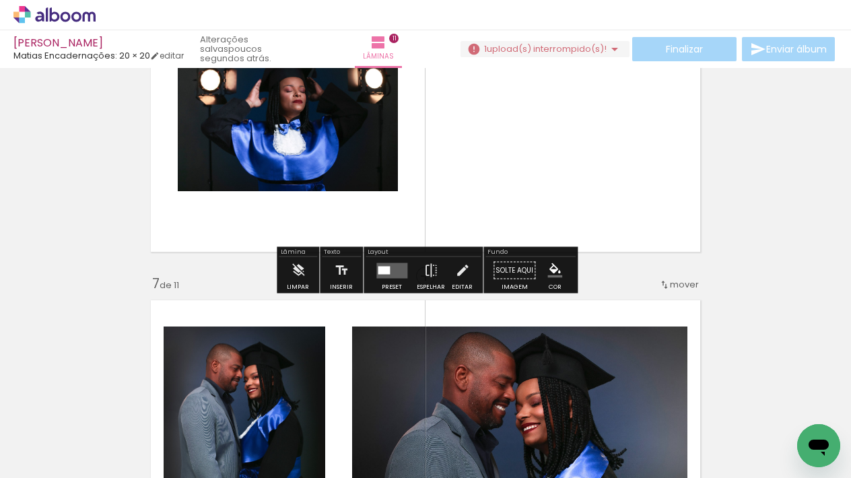
click at [386, 267] on div at bounding box center [384, 270] width 12 height 8
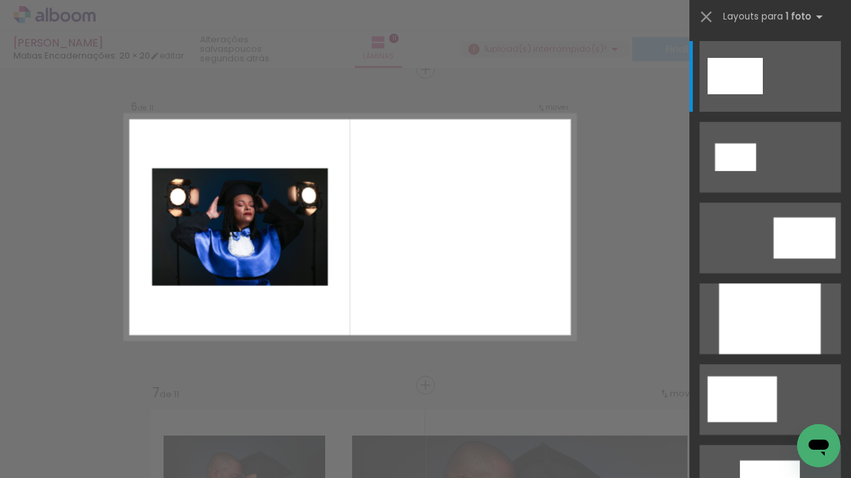
scroll to position [1596, 0]
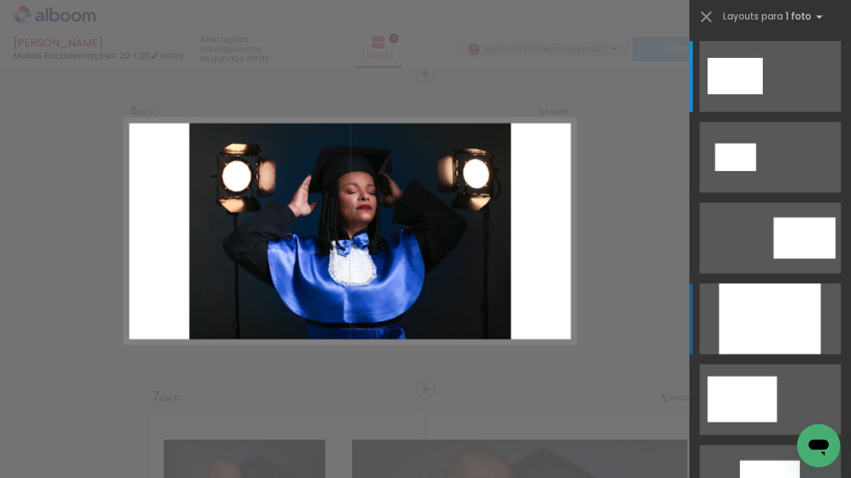
click at [784, 326] on div at bounding box center [770, 318] width 102 height 71
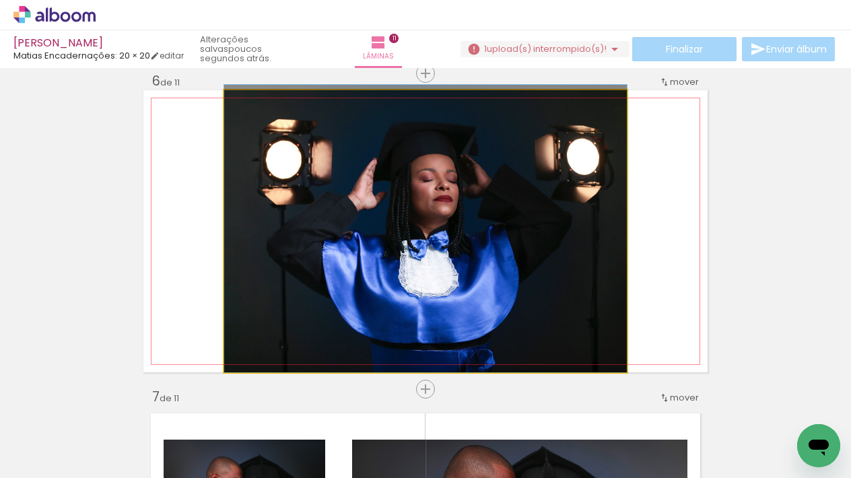
drag, startPoint x: 514, startPoint y: 221, endPoint x: 585, endPoint y: 193, distance: 76.1
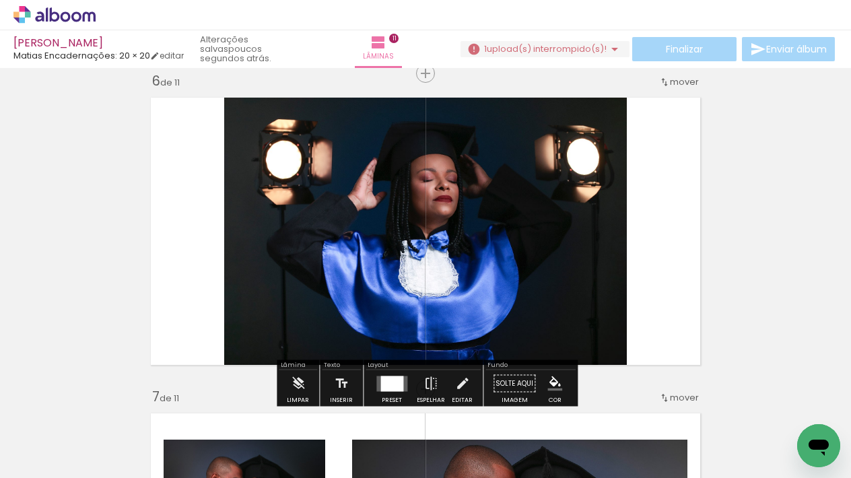
click at [389, 390] on div at bounding box center [391, 383] width 23 height 15
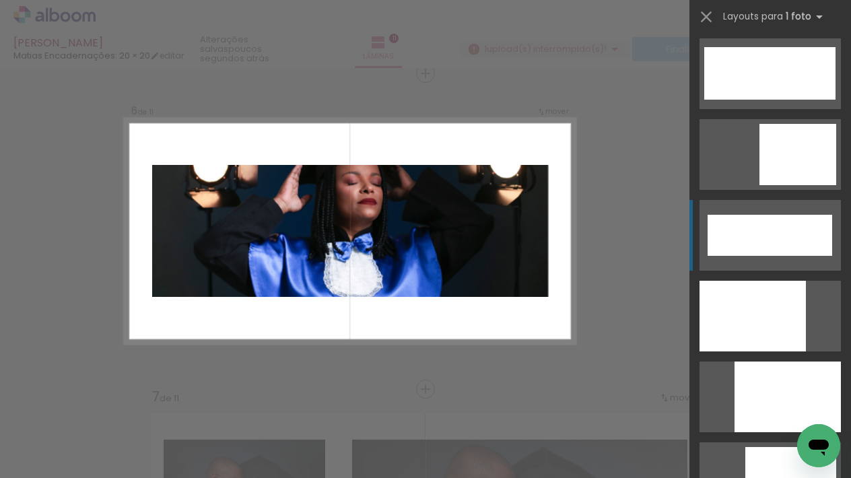
scroll to position [3398, 0]
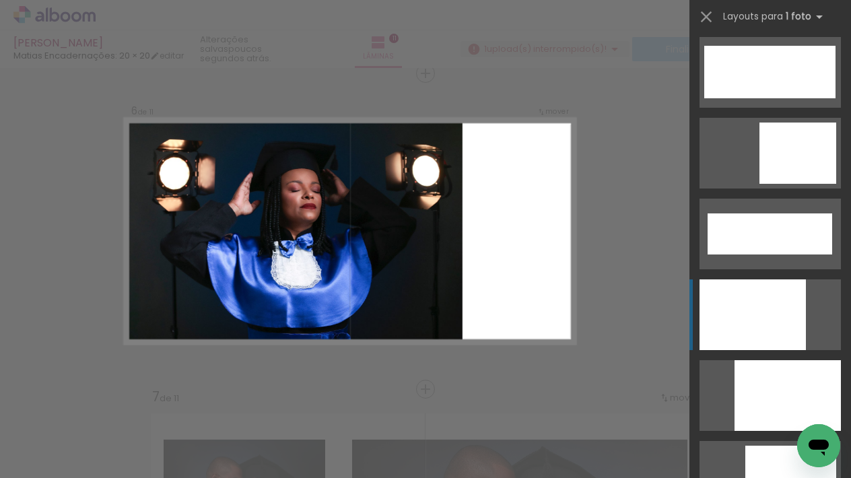
click at [766, 308] on div at bounding box center [753, 314] width 106 height 71
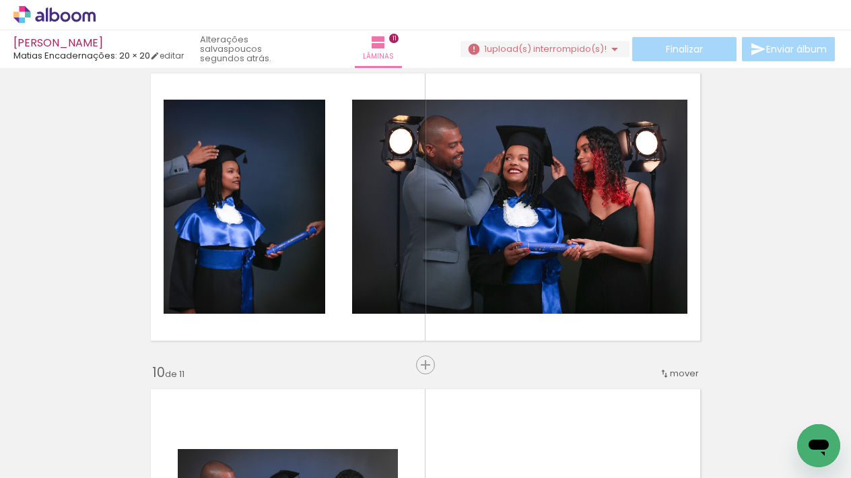
scroll to position [2565, 0]
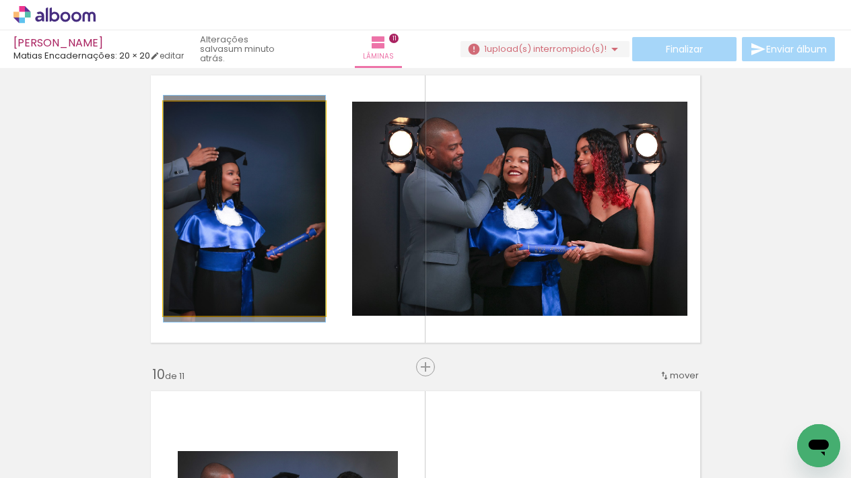
drag, startPoint x: 236, startPoint y: 229, endPoint x: 269, endPoint y: 229, distance: 33.0
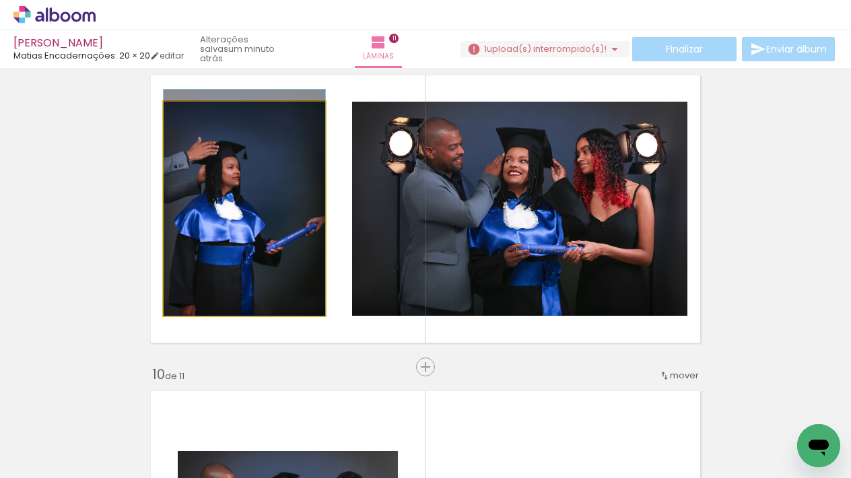
drag, startPoint x: 275, startPoint y: 233, endPoint x: 279, endPoint y: 211, distance: 21.9
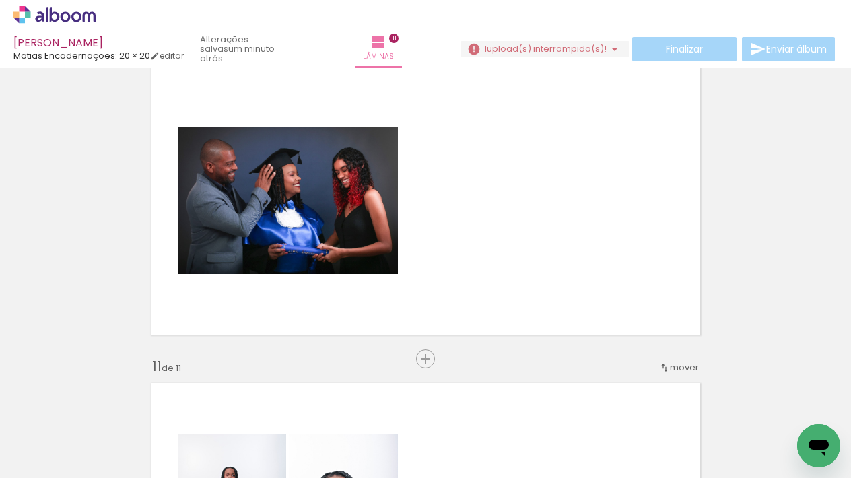
scroll to position [2889, 0]
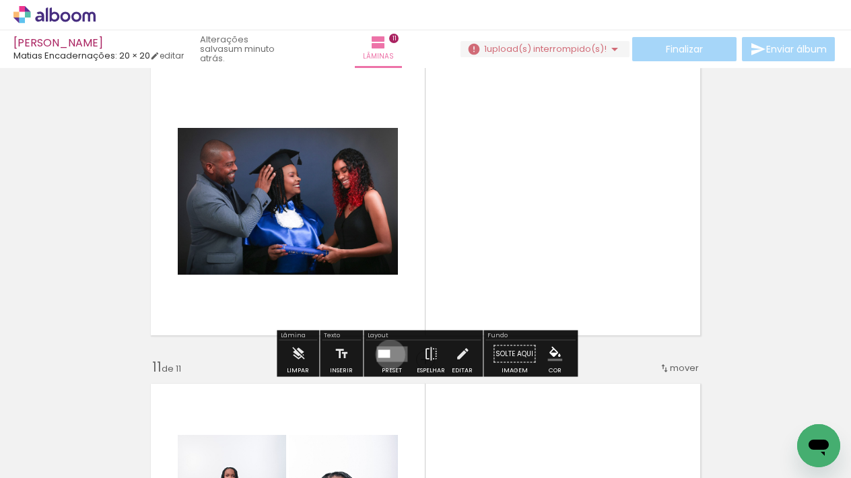
click at [387, 354] on div at bounding box center [384, 353] width 12 height 8
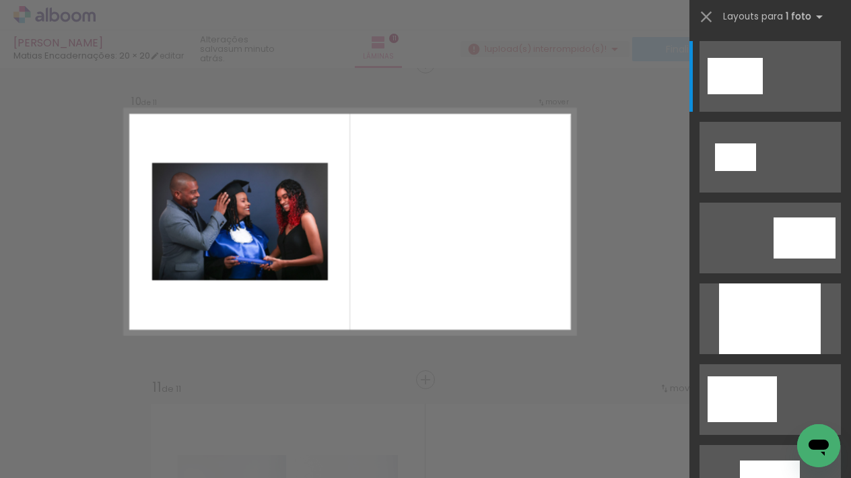
scroll to position [2859, 0]
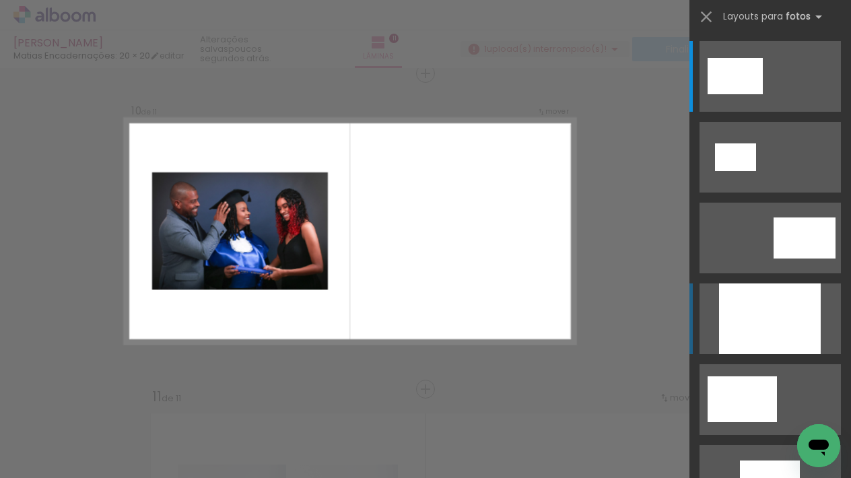
click at [764, 321] on div at bounding box center [770, 318] width 102 height 71
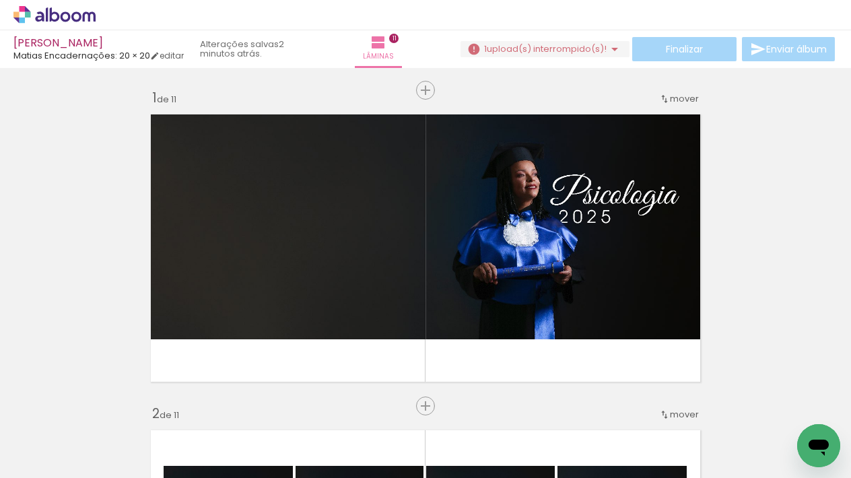
click at [608, 47] on iron-icon at bounding box center [615, 49] width 16 height 16
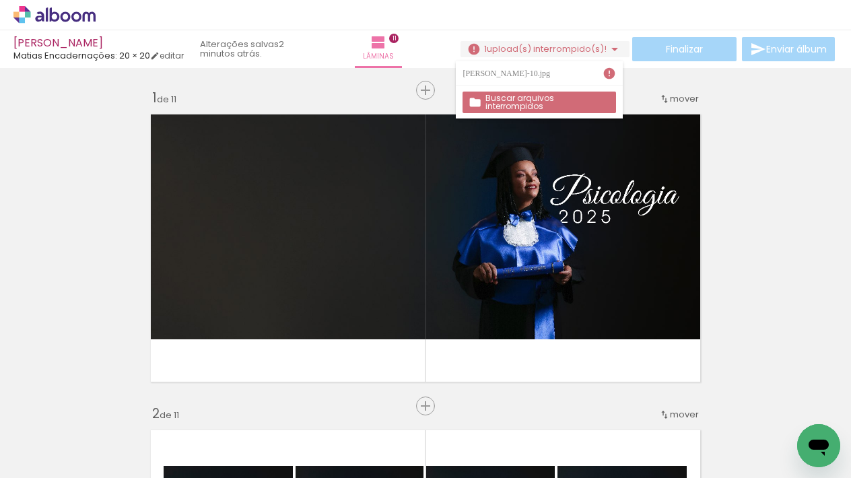
click at [608, 46] on iron-icon at bounding box center [615, 49] width 16 height 16
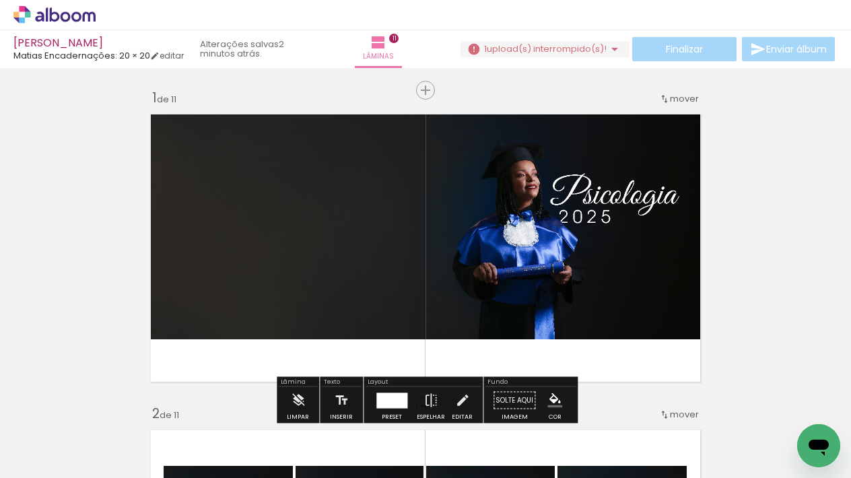
click at [62, 461] on span "Adicionar Fotos" at bounding box center [48, 459] width 40 height 15
click at [0, 0] on input "file" at bounding box center [0, 0] width 0 height 0
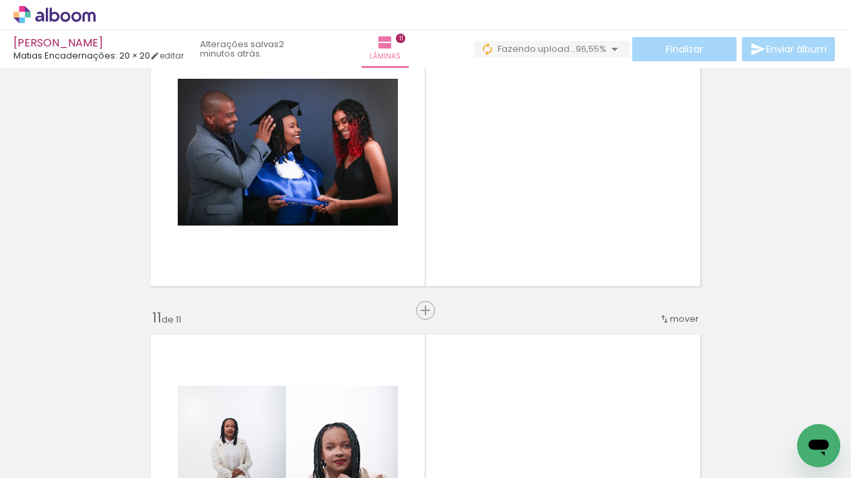
scroll to position [2940, 0]
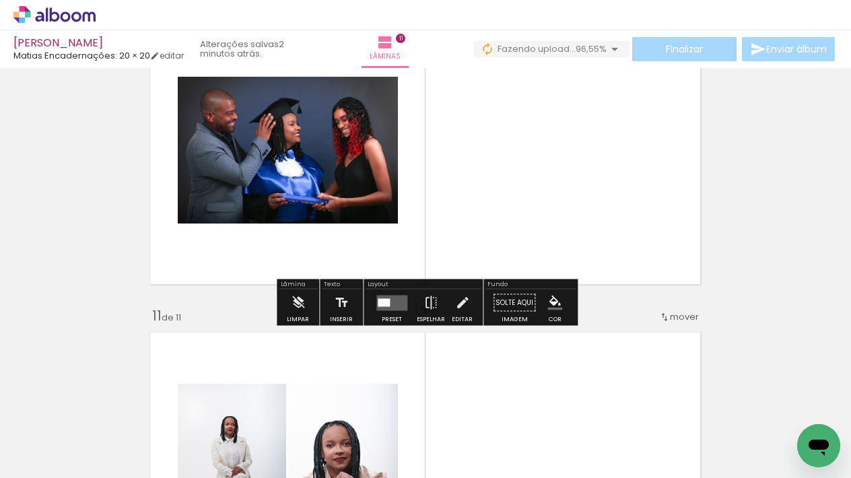
click at [521, 220] on quentale-layouter at bounding box center [425, 150] width 564 height 282
click at [378, 306] on div at bounding box center [384, 302] width 12 height 8
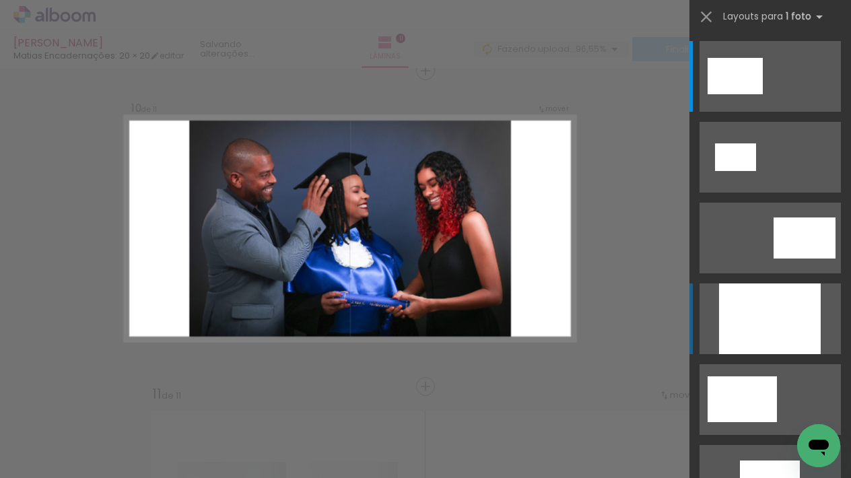
scroll to position [2859, 0]
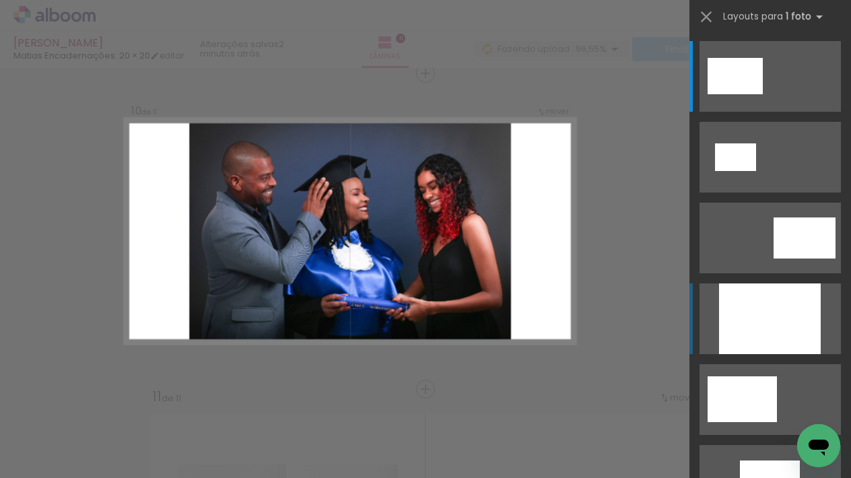
click at [756, 335] on div at bounding box center [770, 318] width 102 height 71
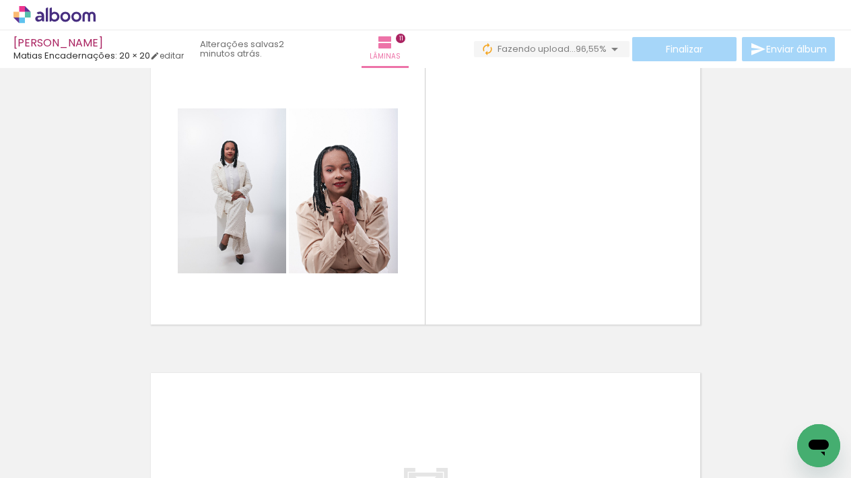
scroll to position [3257, 0]
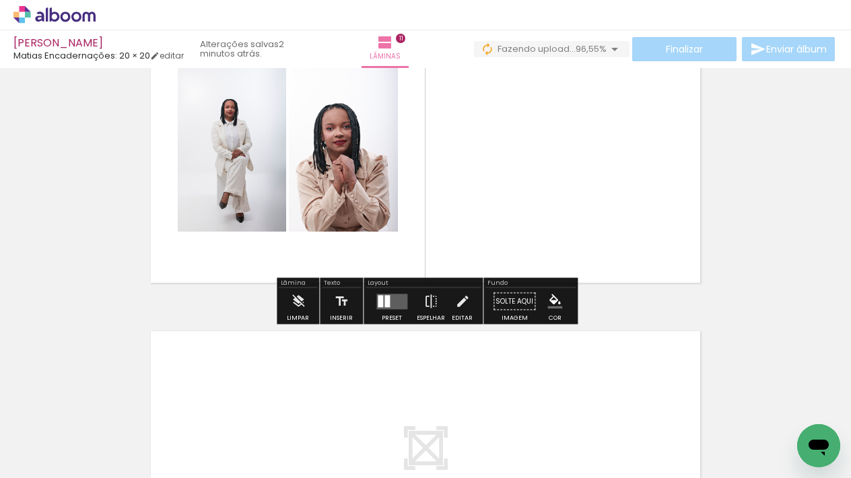
click at [389, 304] on quentale-layouter at bounding box center [391, 301] width 31 height 15
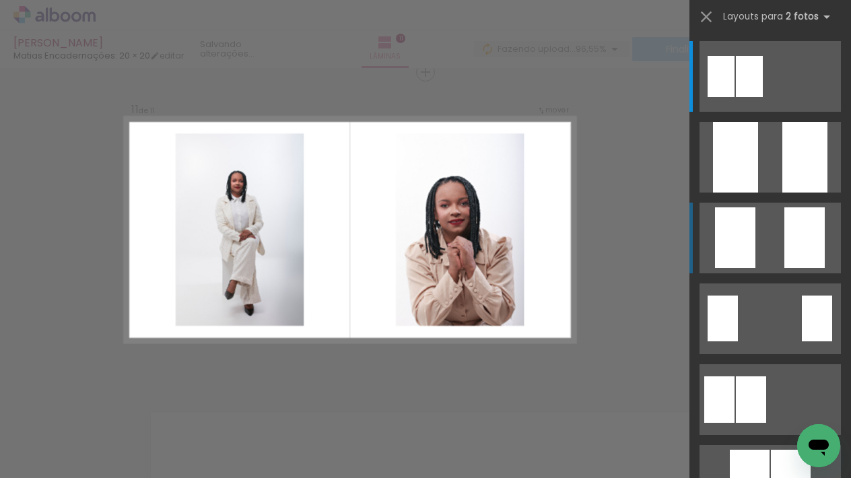
scroll to position [3175, 0]
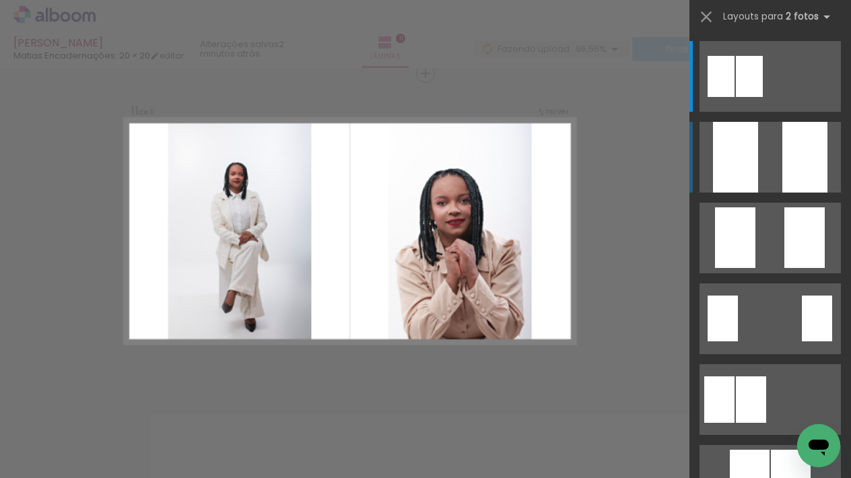
click at [790, 147] on div at bounding box center [804, 157] width 45 height 71
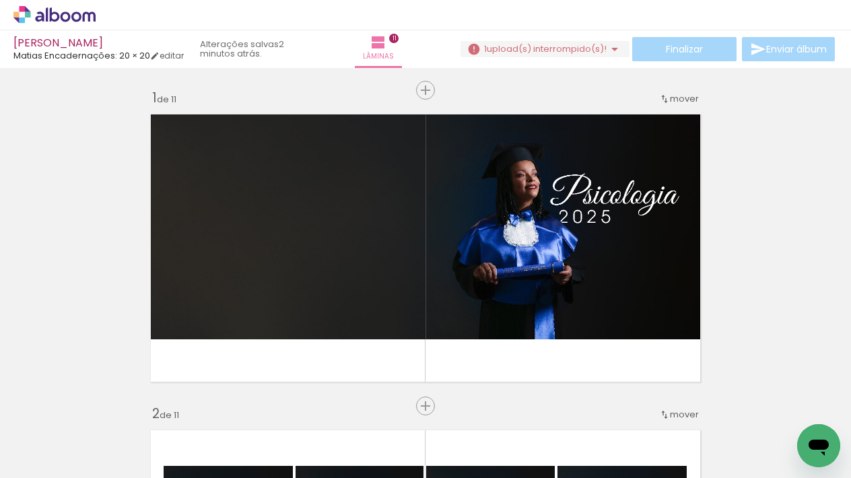
scroll to position [0, 0]
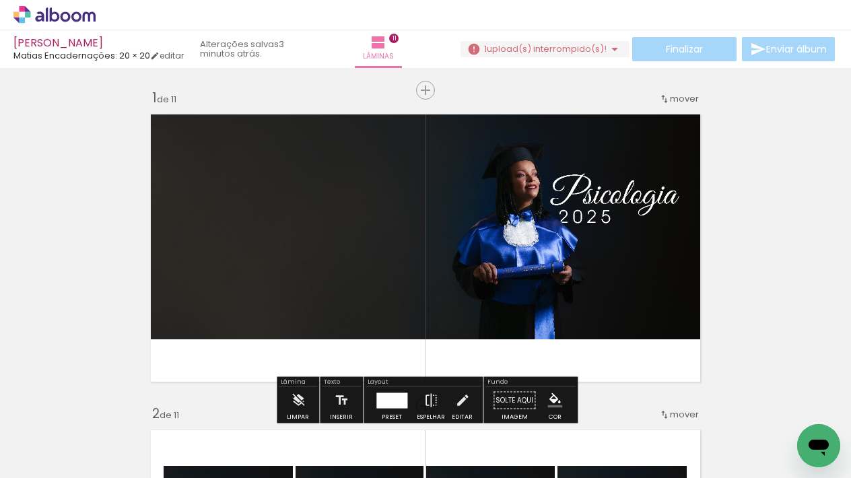
click at [44, 456] on span "Adicionar Fotos" at bounding box center [48, 459] width 40 height 15
click at [0, 0] on input "file" at bounding box center [0, 0] width 0 height 0
click at [41, 454] on span "Adicionar Fotos" at bounding box center [48, 459] width 40 height 15
click at [0, 0] on input "file" at bounding box center [0, 0] width 0 height 0
click at [64, 457] on span "Adicionar Fotos" at bounding box center [48, 459] width 40 height 15
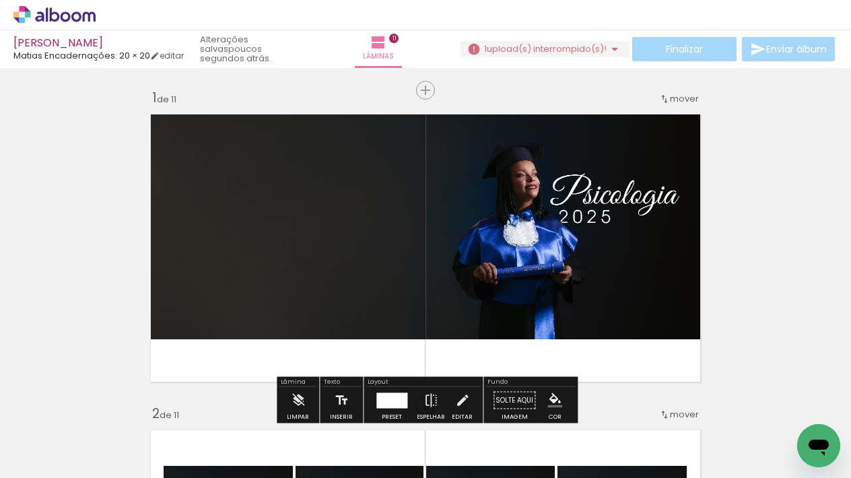
click at [0, 0] on input "file" at bounding box center [0, 0] width 0 height 0
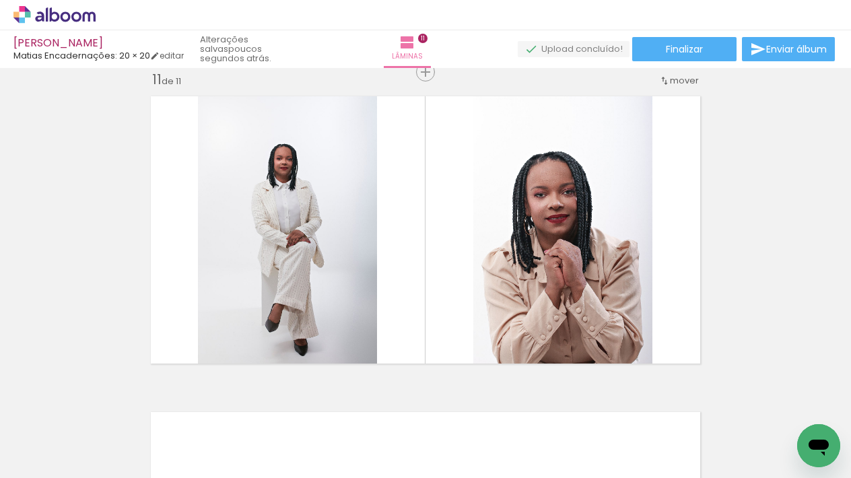
scroll to position [3133, 0]
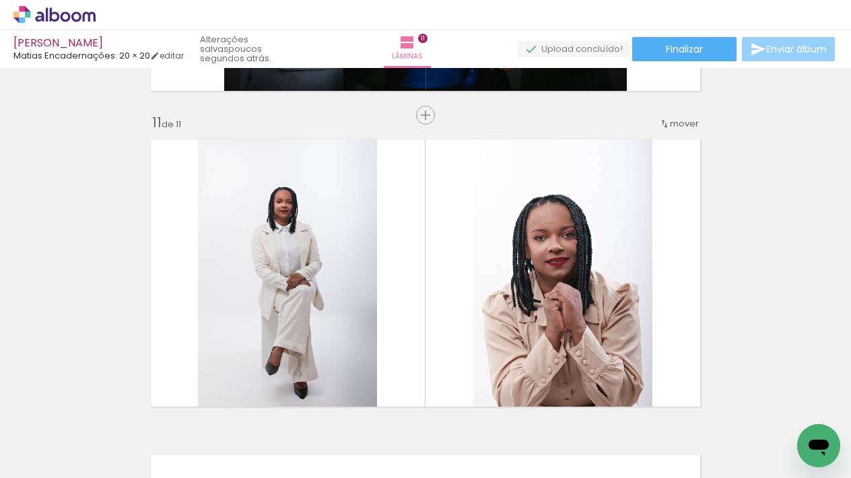
click at [799, 46] on span "Enviar álbum" at bounding box center [796, 48] width 61 height 9
type input "[EMAIL_ADDRESS][DOMAIN_NAME]"
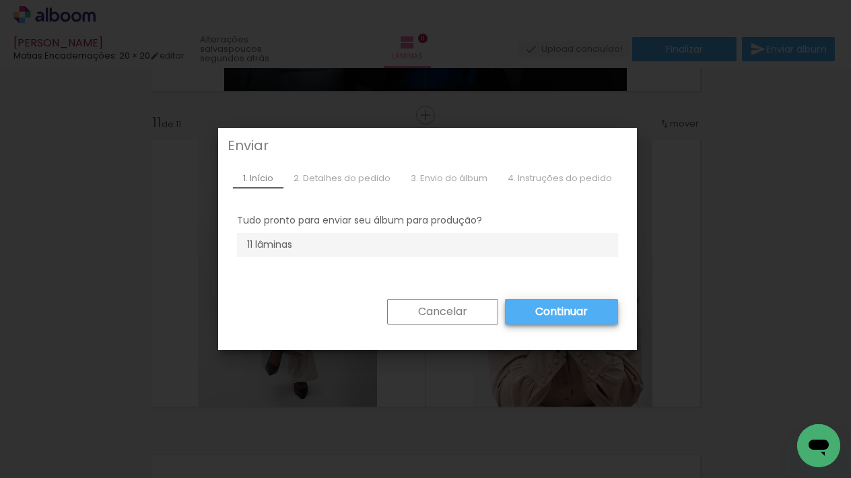
click at [0, 0] on slot "Continuar" at bounding box center [0, 0] width 0 height 0
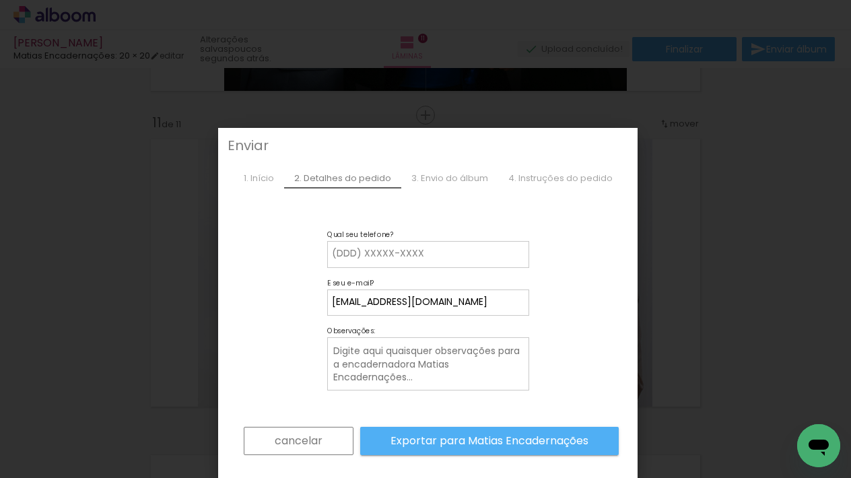
drag, startPoint x: 296, startPoint y: 443, endPoint x: 329, endPoint y: 419, distance: 40.5
click at [0, 0] on slot "cancelar" at bounding box center [0, 0] width 0 height 0
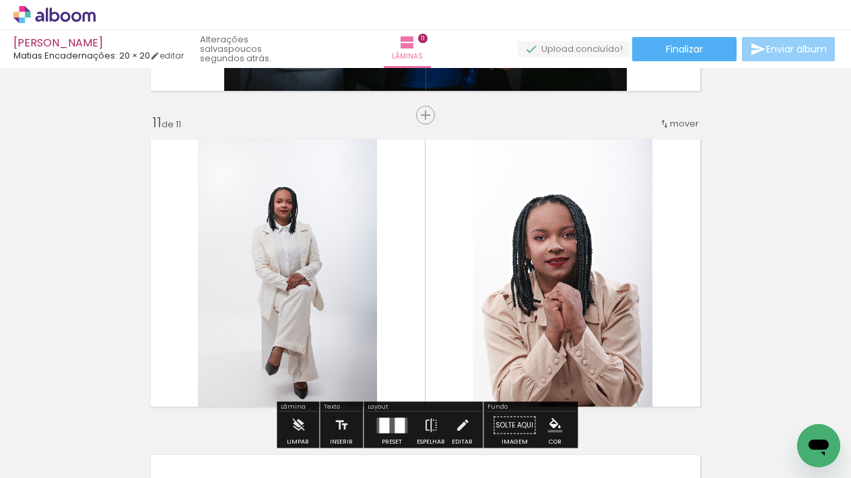
drag, startPoint x: 768, startPoint y: 47, endPoint x: 784, endPoint y: 46, distance: 16.2
click at [767, 47] on span "Enviar álbum" at bounding box center [796, 48] width 61 height 9
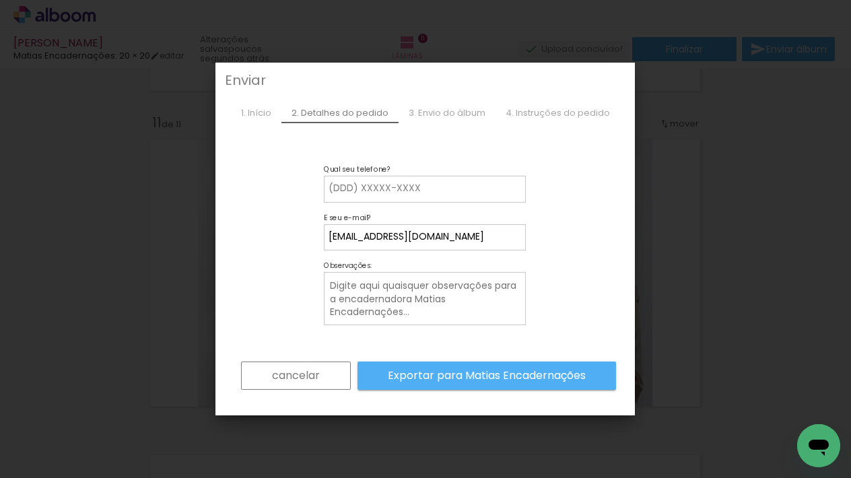
drag, startPoint x: 743, startPoint y: 125, endPoint x: 720, endPoint y: 123, distance: 23.0
click at [743, 125] on iron-overlay-backdrop at bounding box center [425, 239] width 851 height 478
click at [0, 0] on slot "cancelar" at bounding box center [0, 0] width 0 height 0
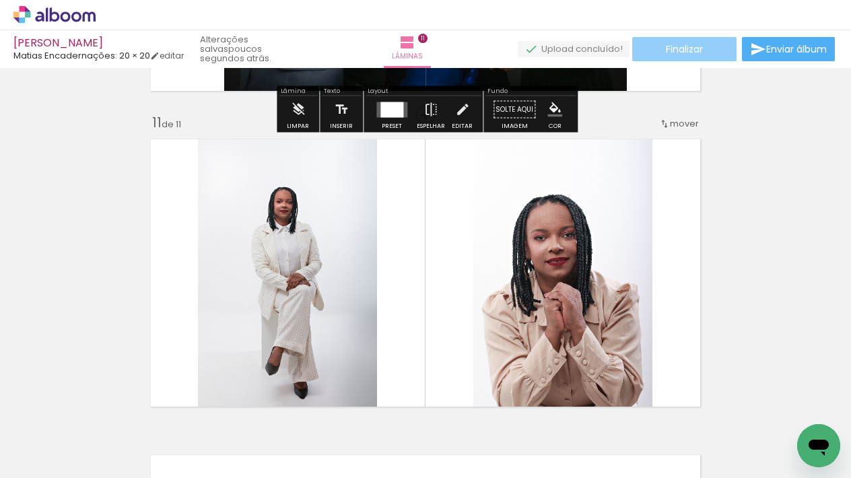
drag, startPoint x: 691, startPoint y: 53, endPoint x: 700, endPoint y: 51, distance: 9.5
click at [690, 53] on span "Finalizar" at bounding box center [684, 48] width 37 height 9
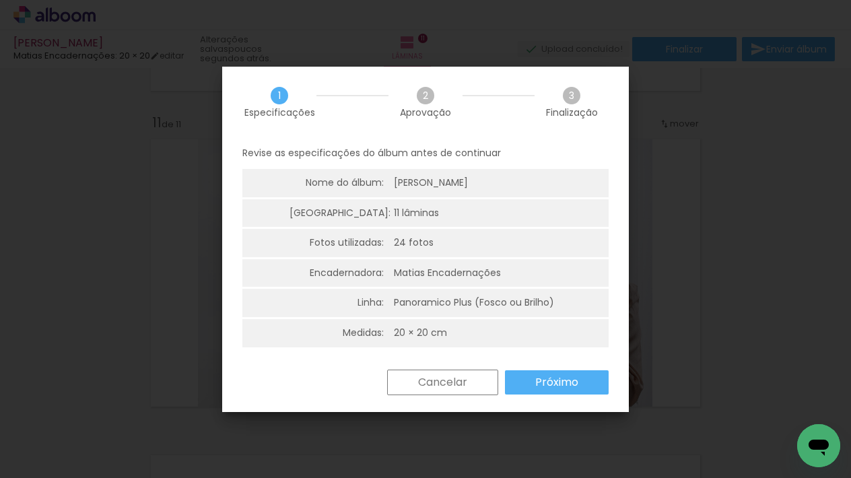
click at [0, 0] on slot "Próximo" at bounding box center [0, 0] width 0 height 0
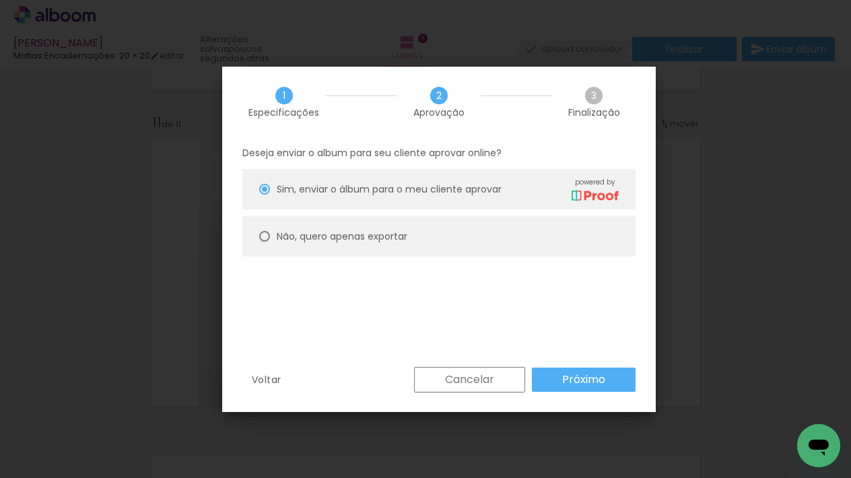
click at [0, 0] on slot "Próximo" at bounding box center [0, 0] width 0 height 0
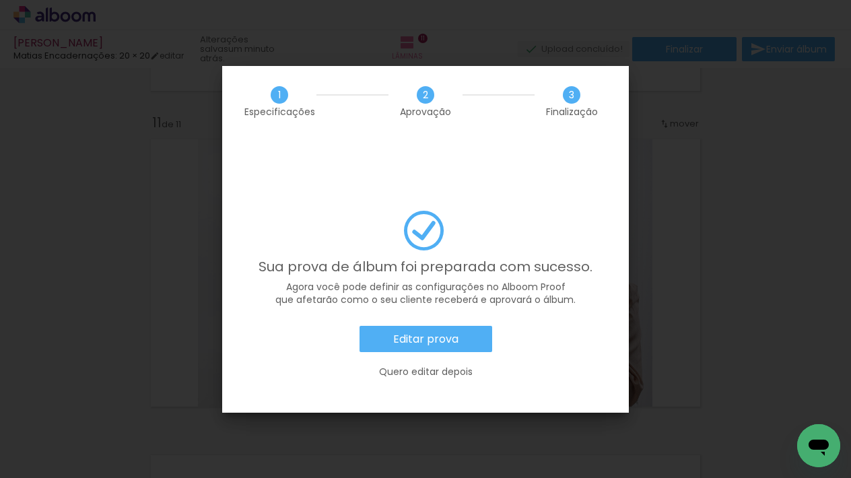
drag, startPoint x: 456, startPoint y: 298, endPoint x: 473, endPoint y: 295, distance: 17.2
click at [0, 0] on slot "Editar prova" at bounding box center [0, 0] width 0 height 0
